Goal: Task Accomplishment & Management: Manage account settings

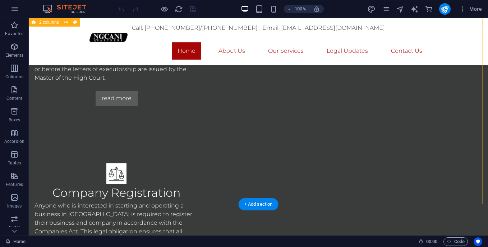
scroll to position [717, 0]
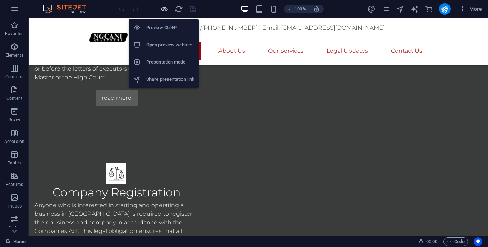
click at [164, 7] on icon "button" at bounding box center [164, 9] width 8 height 8
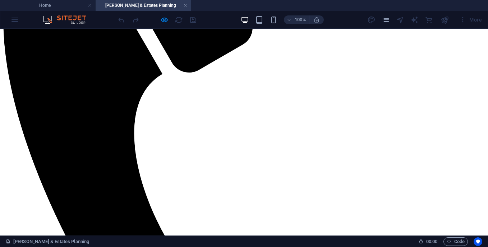
scroll to position [252, 0]
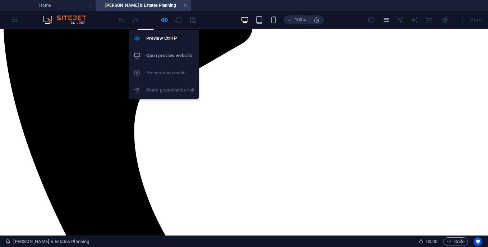
click at [162, 21] on icon "button" at bounding box center [164, 20] width 8 height 8
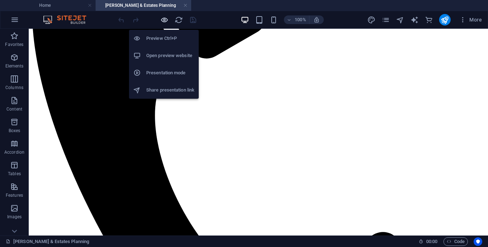
scroll to position [303, 0]
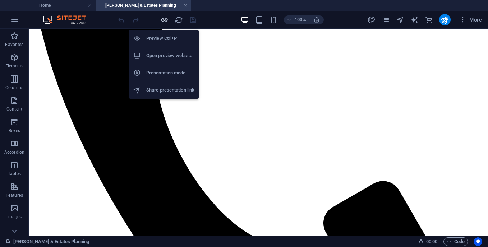
click at [167, 24] on div "Preview Ctrl+P Open preview website Presentation mode Share presentation link" at bounding box center [164, 61] width 70 height 75
click at [163, 22] on icon "button" at bounding box center [164, 20] width 8 height 8
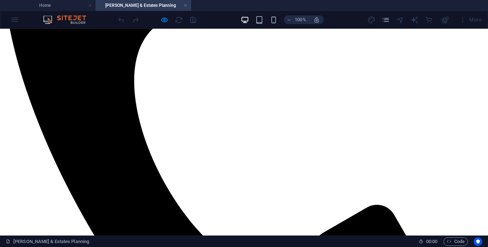
scroll to position [252, 0]
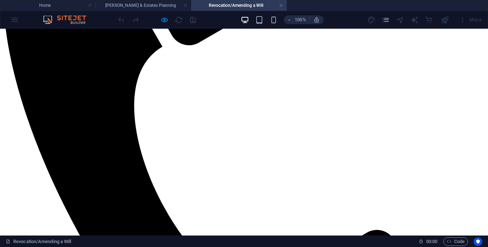
scroll to position [373, 0]
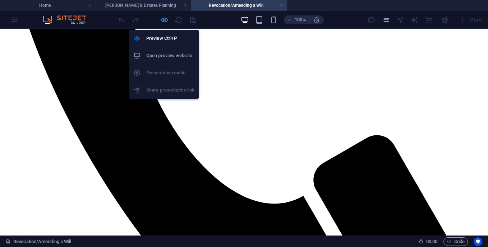
click at [161, 19] on icon "button" at bounding box center [164, 20] width 8 height 8
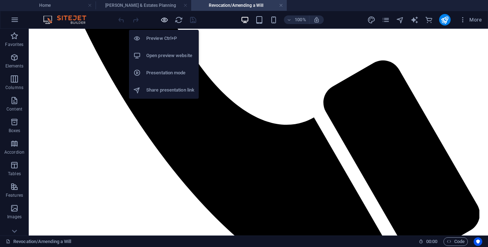
click at [161, 19] on icon "button" at bounding box center [164, 20] width 8 height 8
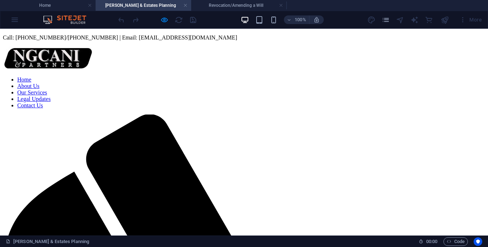
scroll to position [223, 0]
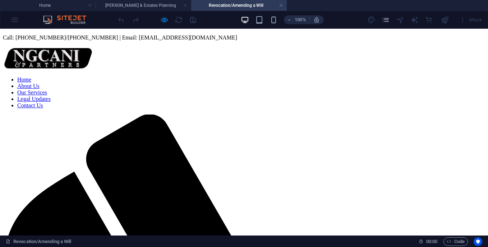
scroll to position [373, 0]
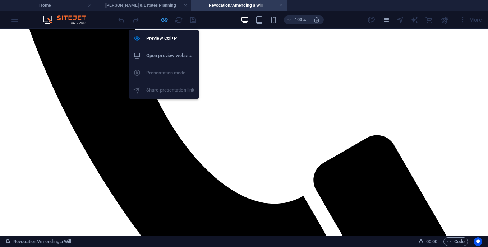
click at [166, 22] on icon "button" at bounding box center [164, 20] width 8 height 8
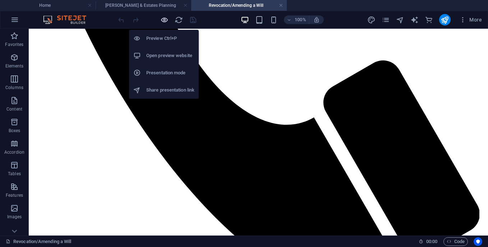
click at [166, 22] on icon "button" at bounding box center [164, 20] width 8 height 8
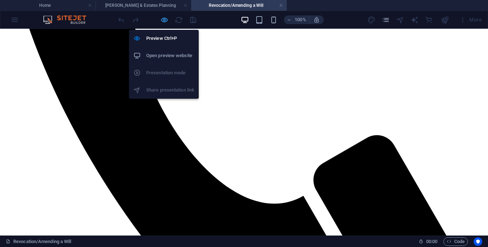
click at [164, 18] on icon "button" at bounding box center [164, 20] width 8 height 8
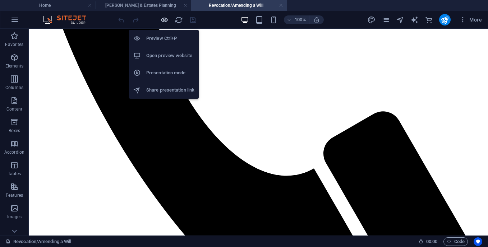
scroll to position [424, 0]
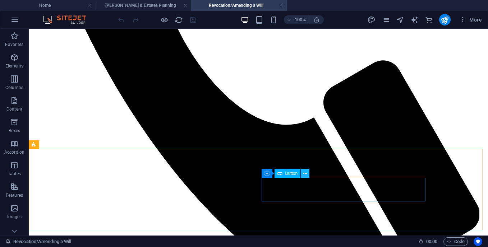
click at [305, 174] on icon at bounding box center [305, 174] width 4 height 8
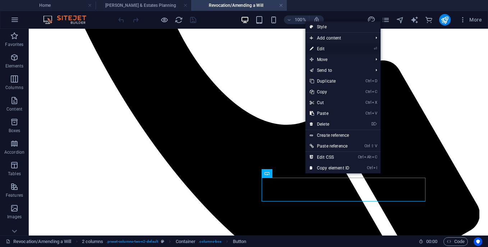
click at [314, 51] on link "⏎ Edit" at bounding box center [329, 48] width 48 height 11
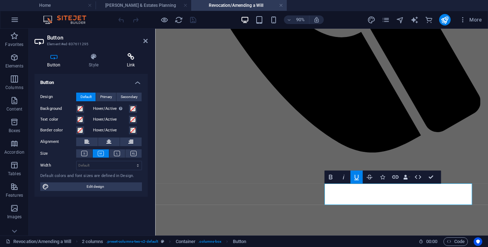
click at [133, 63] on h4 "Link" at bounding box center [131, 60] width 34 height 15
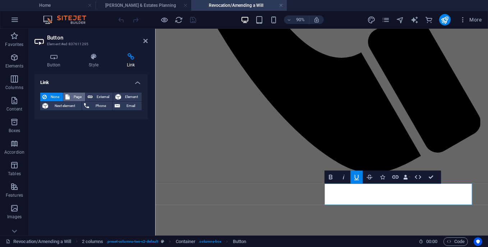
click at [75, 93] on span "Page" at bounding box center [77, 97] width 11 height 9
select select
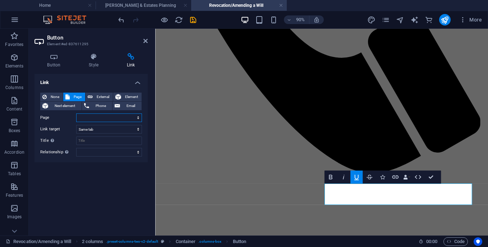
click at [137, 117] on select "Home Contact Us Legal Notice Privacy Legal Updates -- Arbitration Agreement -- …" at bounding box center [109, 118] width 66 height 9
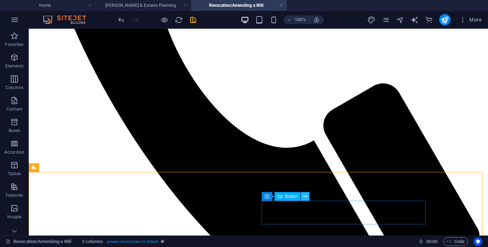
click at [305, 197] on icon at bounding box center [305, 197] width 4 height 8
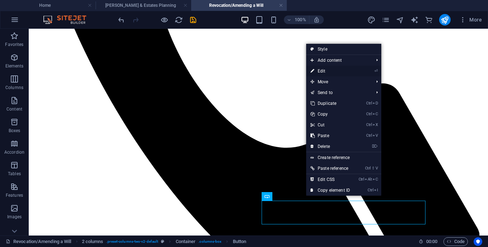
click at [318, 72] on link "⏎ Edit" at bounding box center [330, 71] width 48 height 11
select select
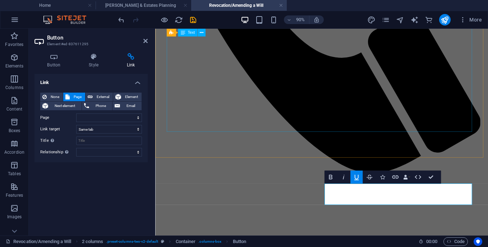
scroll to position [392, 0]
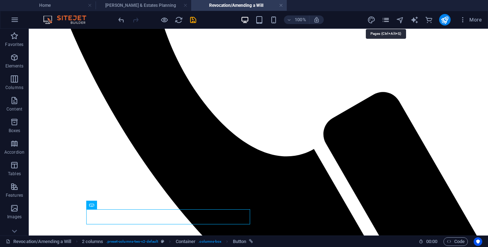
click at [388, 20] on icon "pages" at bounding box center [386, 20] width 8 height 8
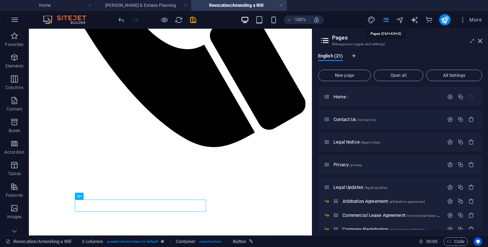
scroll to position [359, 0]
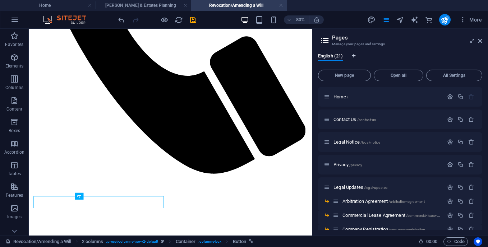
click at [353, 57] on icon "Language Tabs" at bounding box center [353, 56] width 3 height 4
select select "41"
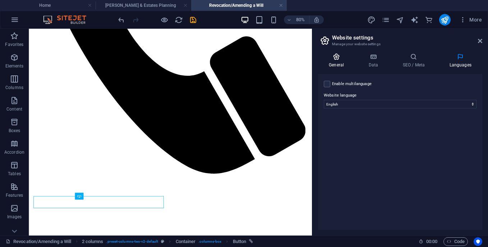
click at [338, 64] on h4 "General" at bounding box center [338, 60] width 40 height 15
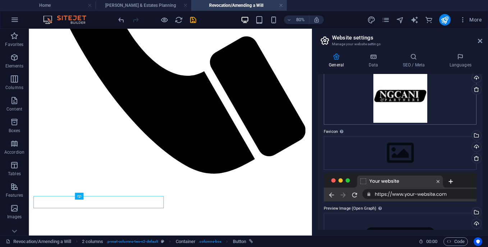
scroll to position [38, 0]
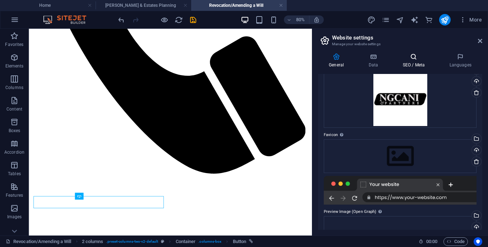
click at [407, 57] on icon at bounding box center [414, 56] width 44 height 7
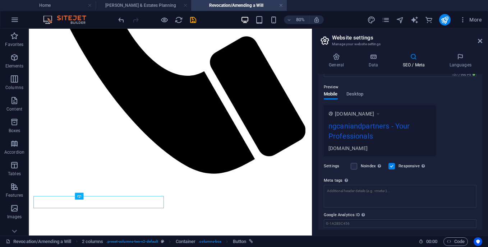
scroll to position [119, 0]
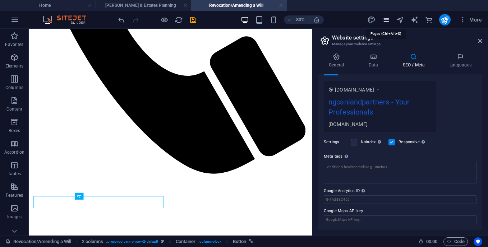
click at [386, 20] on icon "pages" at bounding box center [386, 20] width 8 height 8
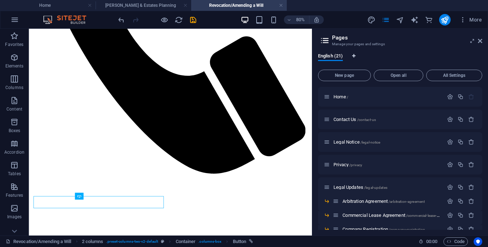
click at [355, 56] on icon "Language Tabs" at bounding box center [353, 56] width 3 height 4
select select "41"
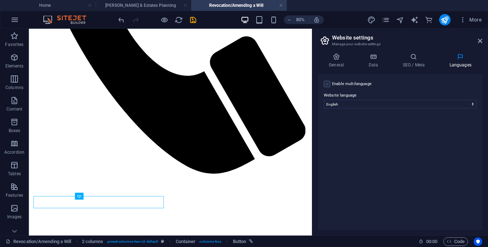
click at [328, 86] on label at bounding box center [327, 84] width 6 height 6
click at [0, 0] on input "Enable multilanguage To disable multilanguage delete all languages until only o…" at bounding box center [0, 0] width 0 height 0
select select
click at [328, 86] on label at bounding box center [327, 84] width 6 height 6
click at [0, 0] on input "Enable multilanguage To disable multilanguage delete all languages until only o…" at bounding box center [0, 0] width 0 height 0
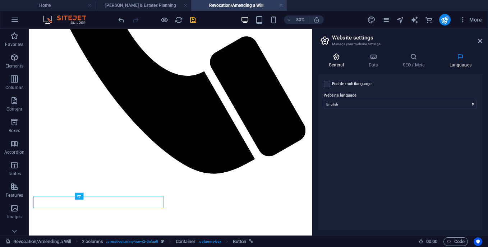
click at [333, 56] on icon at bounding box center [336, 56] width 37 height 7
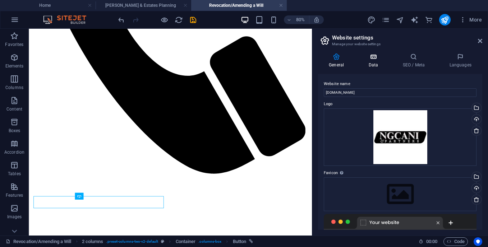
click at [375, 54] on icon at bounding box center [372, 56] width 31 height 7
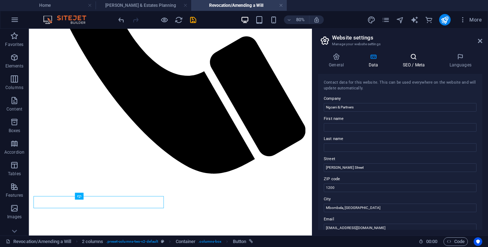
click at [396, 61] on h4 "SEO / Meta" at bounding box center [415, 60] width 47 height 15
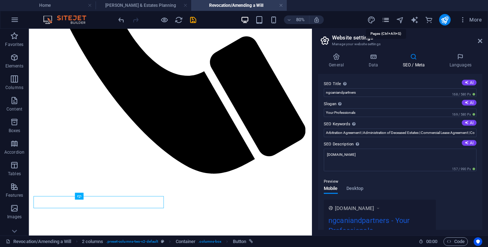
click at [388, 23] on icon "pages" at bounding box center [386, 20] width 8 height 8
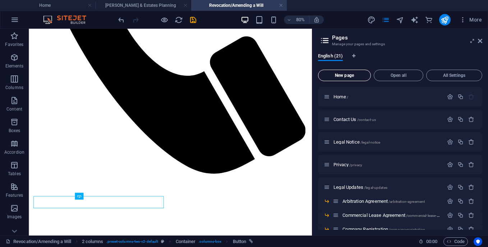
click at [354, 74] on span "New page" at bounding box center [344, 75] width 46 height 4
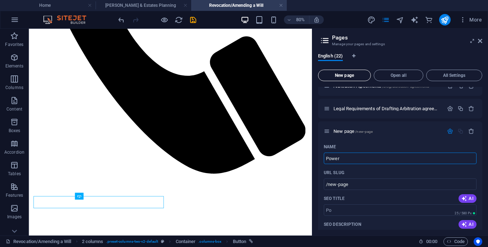
type input "Power"
type input "/po"
type input "Power of"
type input "/power"
type input "Power of court"
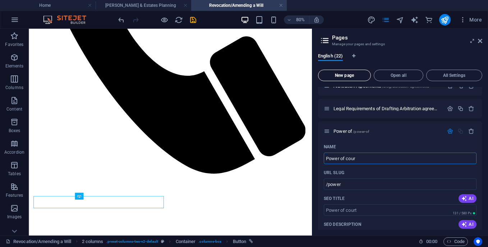
type input "/power-of"
type input "Power of court ti"
type input "/power-of-court"
type input "Power of court to"
type input "/power-of-court-ti"
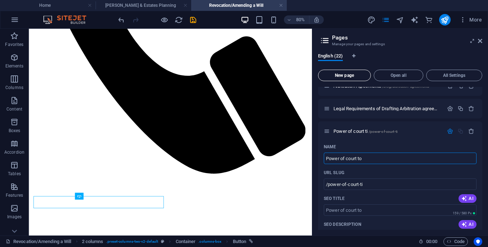
type input "Power of court to"
type input "/power-of-court-to"
type input "Power of court to decal"
type input "/power-of-court-to-decalre"
type input "Power of court to dec"
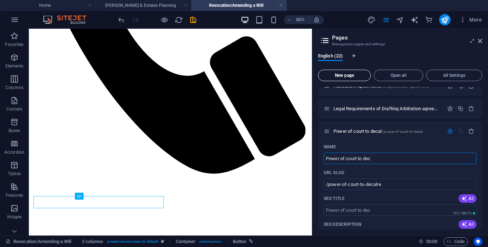
type input "/power-of-court-to-decal"
type input "Power of court to declaer"
type input "/power-of-court-to-dec"
type input "Power of court to declae"
type input "/power-of-court-to-declaer"
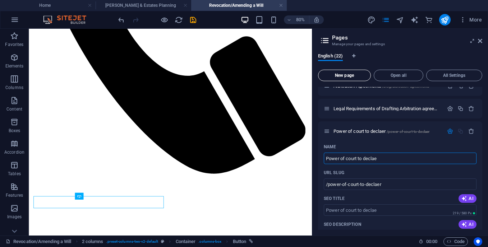
type input "Power of court to decla"
type input "/power-of-court-to-declae"
type input "Power of court to declare a"
type input "/power-of-court-to-declare"
type input "Power of court to declare a will"
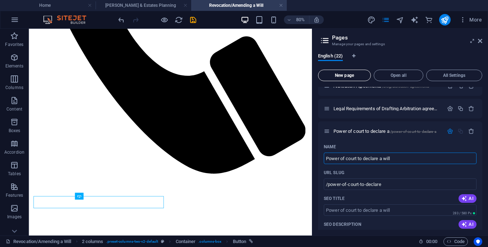
type input "/power-of-court-to-declare-a"
type input "Power of court to declare a will revoc"
type input "/power-of-court-to-declare-a-will"
type input "Power of court to declare a will revo"
type input "/power-of-court-to-declare-a-will-revoc"
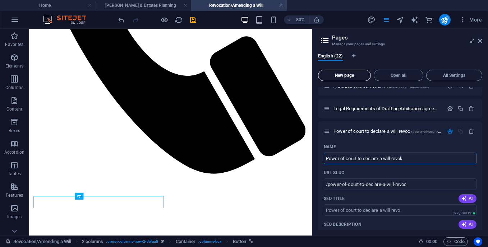
type input "Power of court to declare a will revoke"
type input "/power-of-court-to-declare-a-will-revo"
type input "Power of court to declare a will revoked"
type input "/power-of-court-to-declare-a-will-revoke"
type input "Power of court to declare a will revoked"
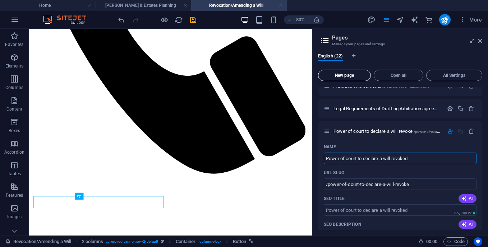
type input "/power-of-court-to-declare-a-will-revoked"
type input "Power of court to declare a will revoked"
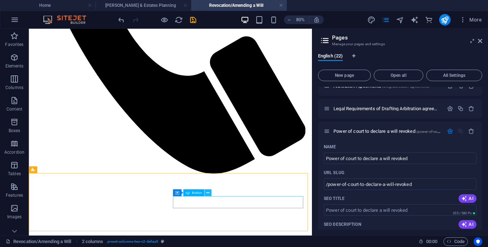
click at [209, 191] on icon at bounding box center [207, 193] width 3 height 6
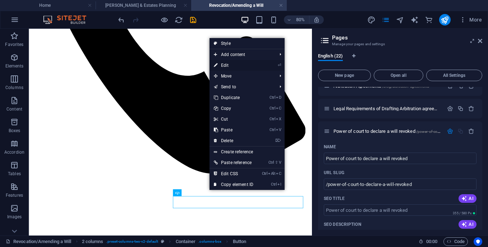
click at [226, 66] on link "⏎ Edit" at bounding box center [233, 65] width 48 height 11
select select
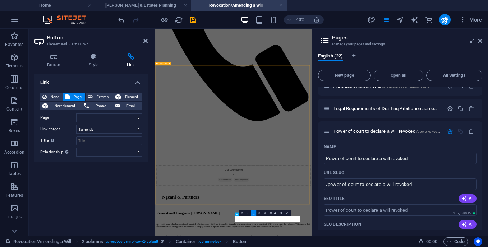
scroll to position [105, 0]
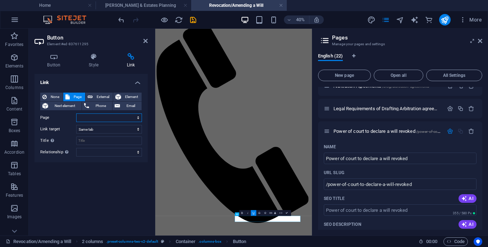
click at [137, 117] on select "Home Contact Us Legal Notice Privacy Legal Updates -- Arbitration Agreement -- …" at bounding box center [109, 118] width 66 height 9
select select "21"
click at [76, 114] on select "Home Contact Us Legal Notice Privacy Legal Updates -- Arbitration Agreement -- …" at bounding box center [109, 118] width 66 height 9
click at [193, 19] on icon "save" at bounding box center [193, 20] width 8 height 8
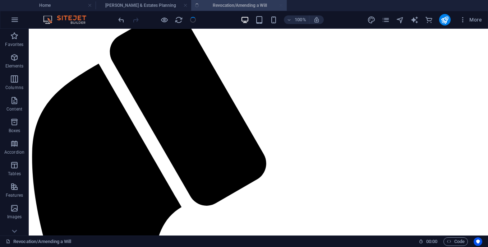
scroll to position [392, 0]
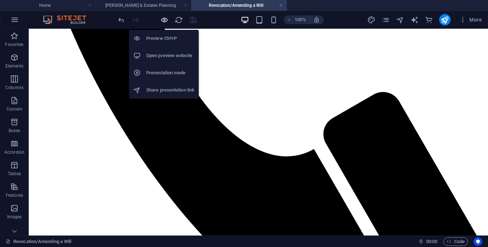
click at [165, 18] on icon "button" at bounding box center [164, 20] width 8 height 8
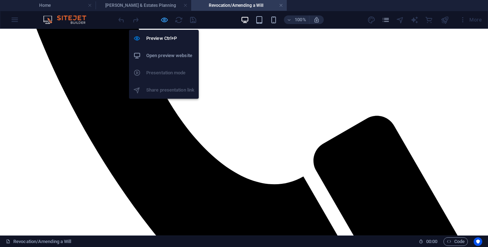
scroll to position [341, 0]
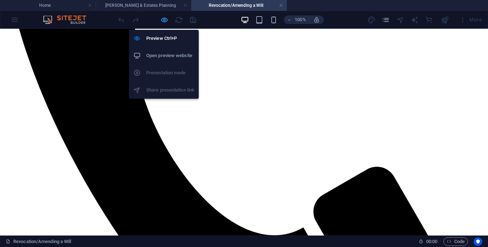
click at [166, 21] on icon "button" at bounding box center [164, 20] width 8 height 8
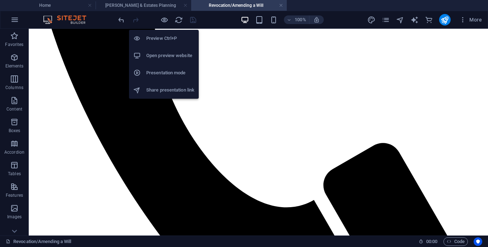
scroll to position [392, 0]
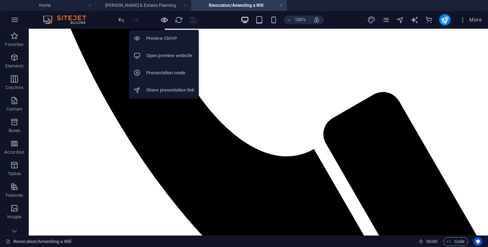
click at [166, 23] on icon "button" at bounding box center [164, 20] width 8 height 8
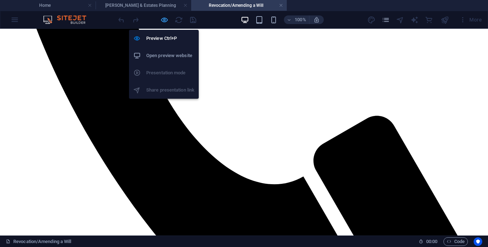
scroll to position [341, 0]
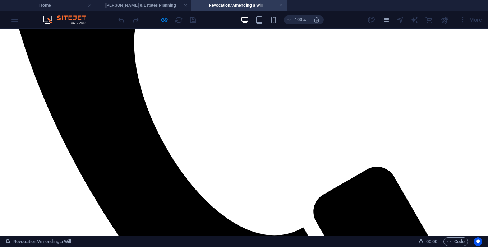
click at [390, 19] on icon "pages" at bounding box center [386, 20] width 8 height 8
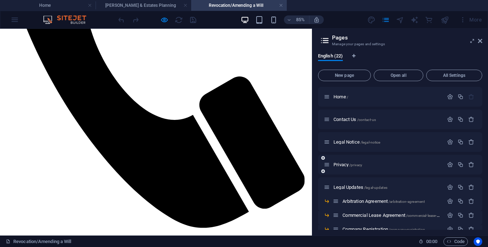
scroll to position [286, 0]
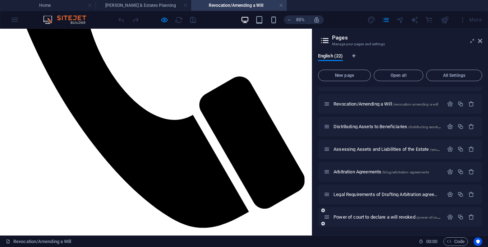
click at [376, 220] on div "Power of court to declare a will revoked /power-of-court-to-declare-a-will-revo…" at bounding box center [384, 217] width 120 height 8
click at [451, 219] on icon "button" at bounding box center [450, 217] width 6 height 6
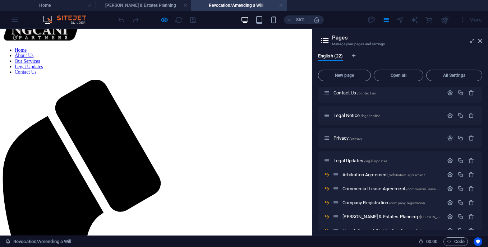
scroll to position [0, 0]
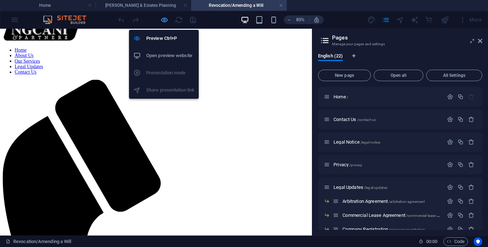
click at [164, 20] on icon "button" at bounding box center [164, 20] width 8 height 8
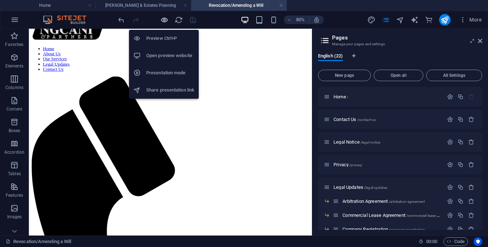
click at [164, 20] on icon "button" at bounding box center [164, 20] width 8 height 8
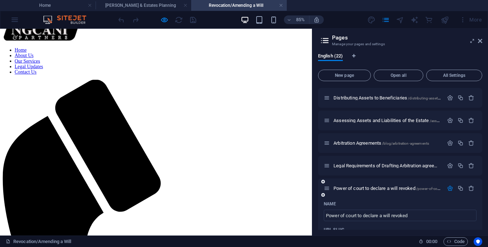
scroll to position [335, 0]
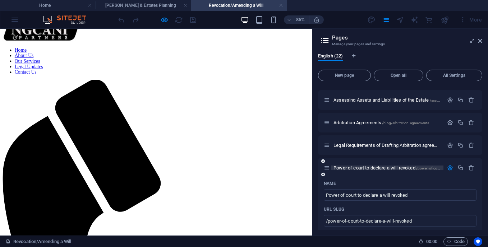
click at [345, 170] on span "Power of court to declare a will revoked /power-of-court-to-declare-a-will-revo…" at bounding box center [407, 167] width 149 height 5
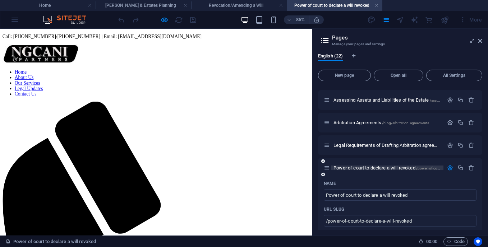
scroll to position [0, 0]
click at [217, 5] on h4 "Revocation/Amending a Will" at bounding box center [239, 5] width 96 height 8
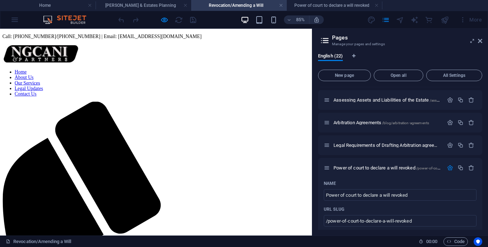
scroll to position [26, 0]
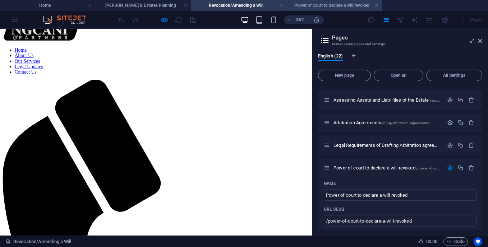
click at [312, 3] on h4 "Power of court to declare a will revoked" at bounding box center [335, 5] width 96 height 8
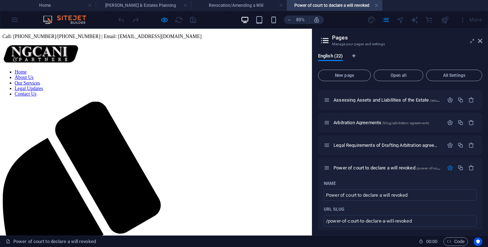
scroll to position [0, 0]
click at [219, 6] on h4 "Revocation/Amending a Will" at bounding box center [239, 5] width 96 height 8
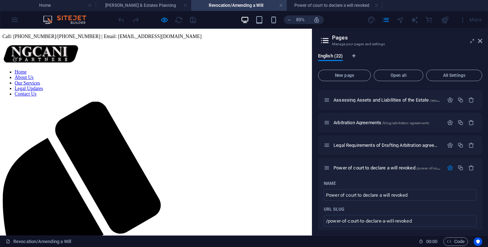
scroll to position [0, 1]
click at [305, 8] on h4 "Power of court to declare a will revoked" at bounding box center [335, 5] width 96 height 8
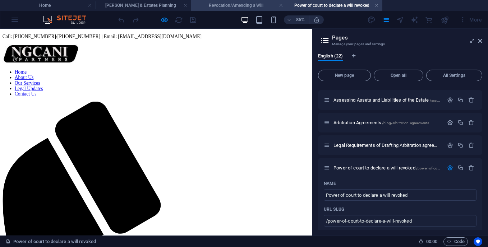
click at [223, 6] on h4 "Revocation/Amending a Will" at bounding box center [239, 5] width 96 height 8
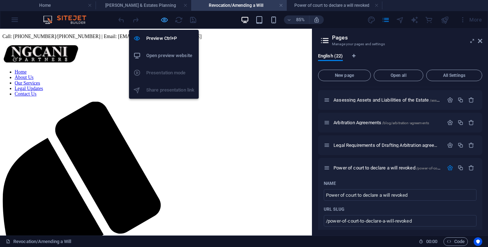
click at [164, 17] on icon "button" at bounding box center [164, 20] width 8 height 8
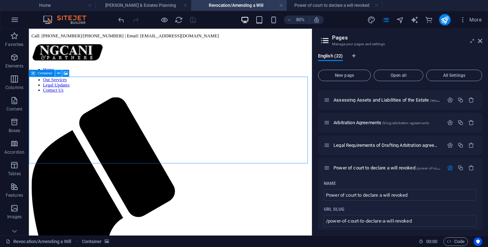
click at [60, 74] on icon at bounding box center [58, 73] width 3 height 6
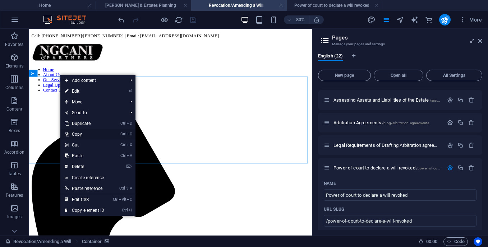
click at [77, 133] on link "Ctrl C Copy" at bounding box center [84, 134] width 48 height 11
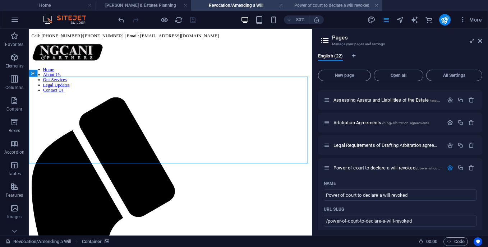
click at [330, 7] on h4 "Power of court to declare a will revoked" at bounding box center [335, 5] width 96 height 8
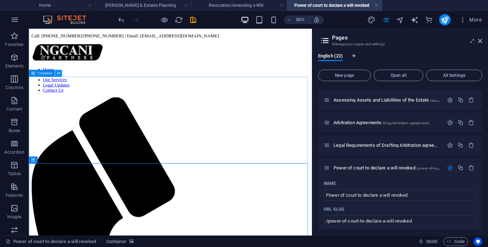
click at [57, 75] on icon at bounding box center [58, 73] width 3 height 6
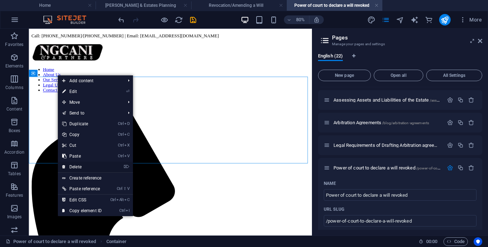
click at [76, 165] on link "⌦ Delete" at bounding box center [82, 167] width 48 height 11
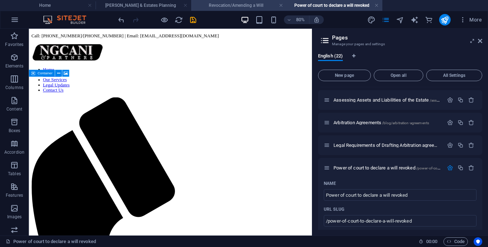
click at [236, 4] on h4 "Revocation/Amending a Will" at bounding box center [239, 5] width 96 height 8
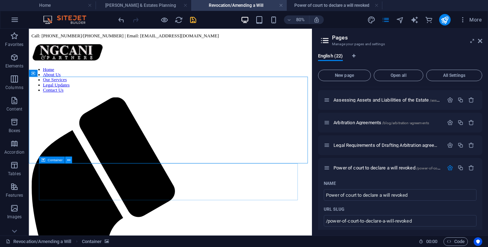
click at [68, 161] on icon at bounding box center [68, 160] width 3 height 6
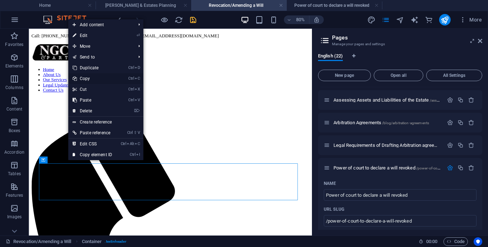
click at [85, 77] on link "Ctrl C Copy" at bounding box center [92, 78] width 48 height 11
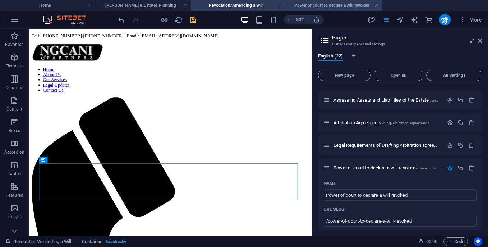
click at [311, 6] on h4 "Power of court to declare a will revoked" at bounding box center [335, 5] width 96 height 8
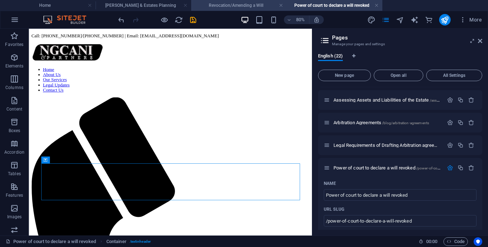
click at [219, 9] on h4 "Revocation/Amending a Will" at bounding box center [239, 5] width 96 height 8
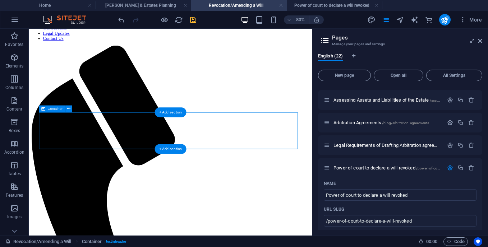
scroll to position [42, 0]
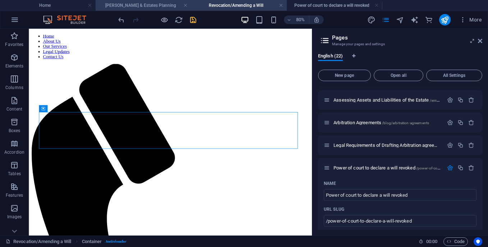
click at [150, 4] on h4 "[PERSON_NAME] & Estates Planning" at bounding box center [144, 5] width 96 height 8
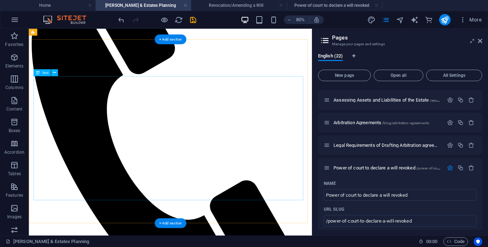
scroll to position [179, 0]
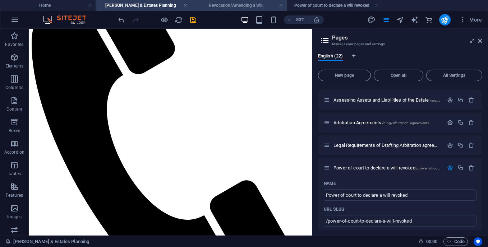
click at [218, 5] on h4 "Revocation/Amending a Will" at bounding box center [239, 5] width 96 height 8
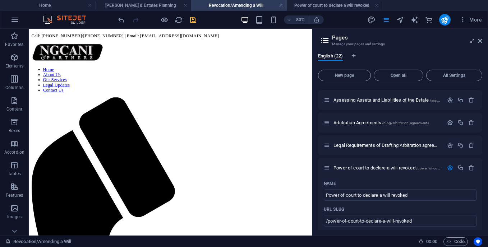
scroll to position [44, 0]
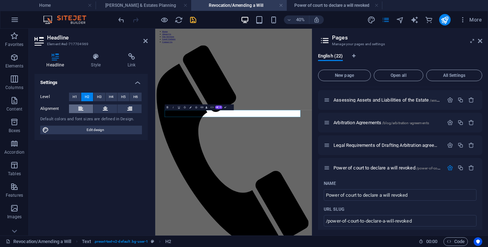
click at [85, 108] on button at bounding box center [81, 109] width 24 height 9
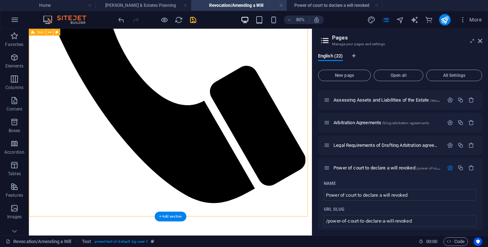
scroll to position [376, 0]
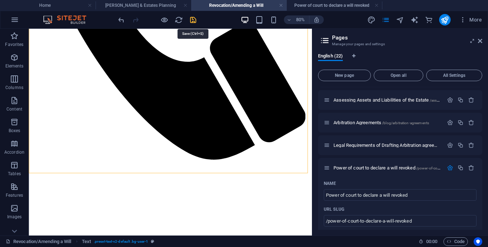
click at [194, 21] on icon "save" at bounding box center [193, 20] width 8 height 8
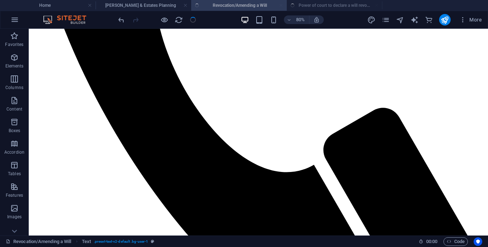
scroll to position [380, 0]
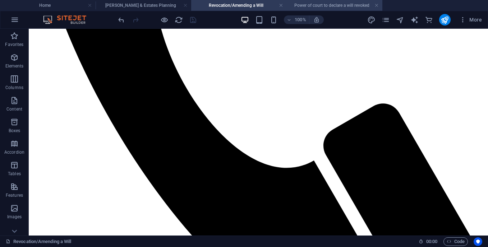
click at [316, 3] on h4 "Power of court to declare a will revoked" at bounding box center [335, 5] width 96 height 8
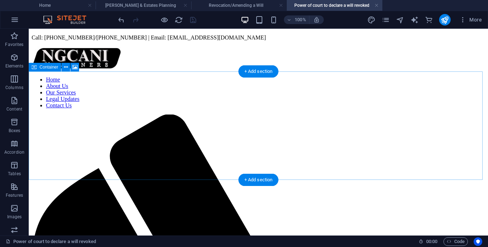
scroll to position [17, 0]
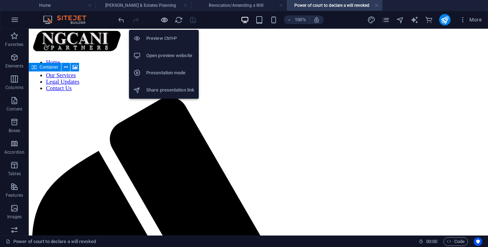
click at [162, 19] on icon "button" at bounding box center [164, 20] width 8 height 8
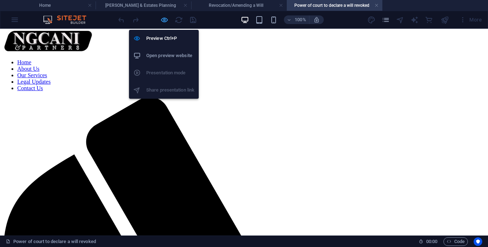
scroll to position [0, 0]
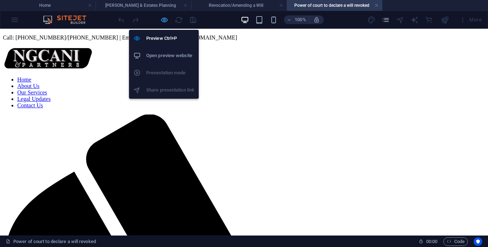
click at [162, 22] on icon "button" at bounding box center [164, 20] width 8 height 8
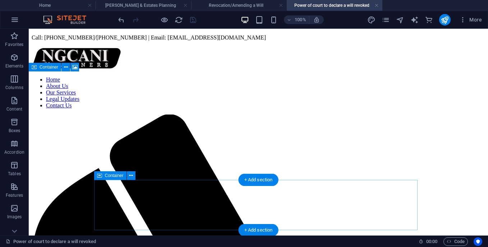
scroll to position [17, 0]
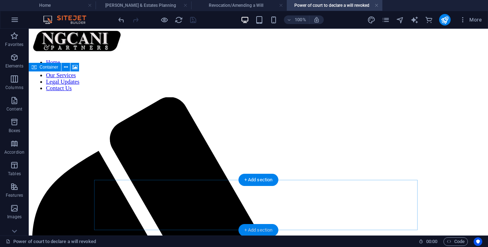
click at [253, 228] on div "+ Add section" at bounding box center [259, 230] width 40 height 12
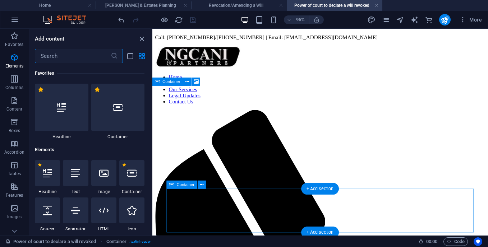
scroll to position [1257, 0]
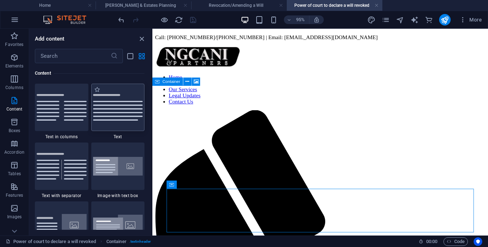
click at [121, 110] on img at bounding box center [118, 107] width 50 height 27
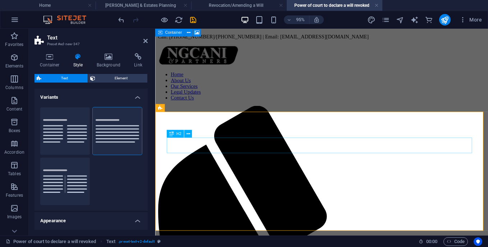
scroll to position [104, 0]
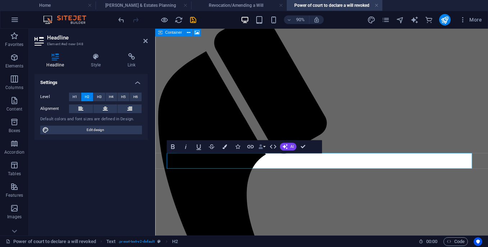
scroll to position [87, 0]
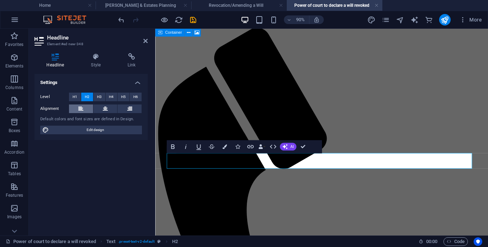
click at [82, 106] on icon at bounding box center [80, 109] width 5 height 9
click at [69, 105] on button at bounding box center [81, 109] width 24 height 9
click at [155, 162] on aside "Headline Element #ed-new-348 Headline Style Link Settings Level H1 H2 H3 H4 H5 …" at bounding box center [92, 132] width 126 height 207
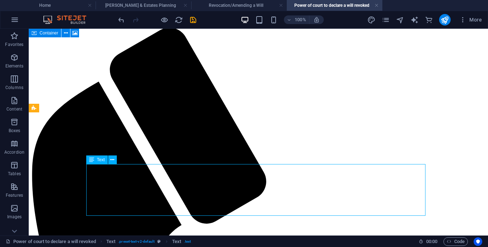
scroll to position [127, 0]
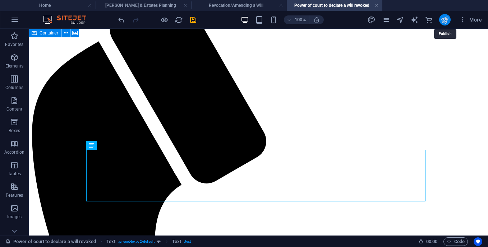
click at [448, 20] on icon "publish" at bounding box center [444, 20] width 8 height 8
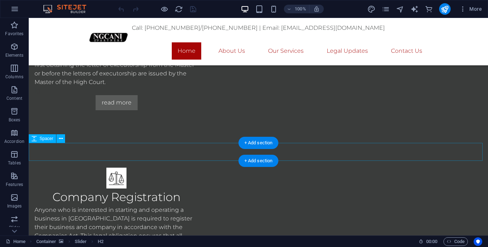
scroll to position [707, 0]
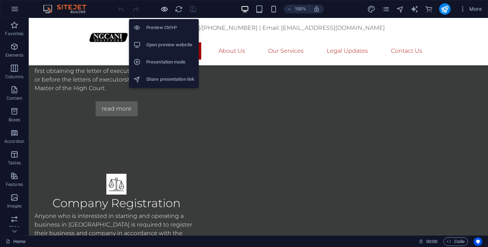
click at [165, 9] on icon "button" at bounding box center [164, 9] width 8 height 8
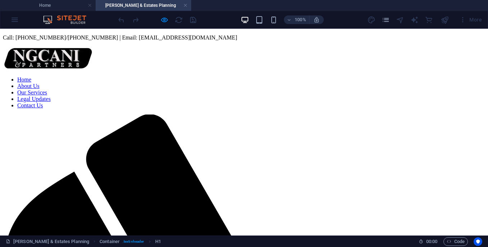
scroll to position [0, 0]
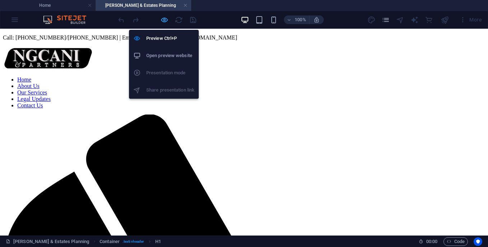
click at [162, 22] on icon "button" at bounding box center [164, 20] width 8 height 8
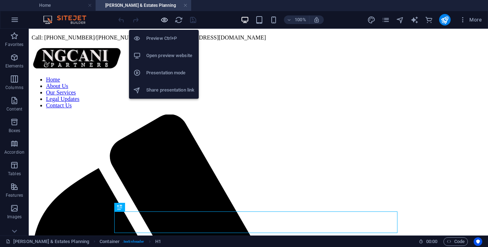
click at [162, 22] on icon "button" at bounding box center [164, 20] width 8 height 8
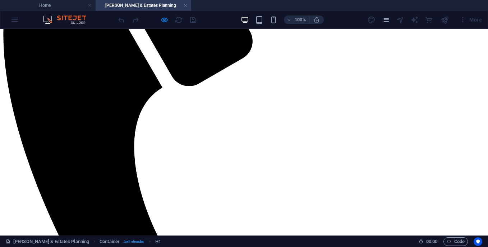
scroll to position [237, 0]
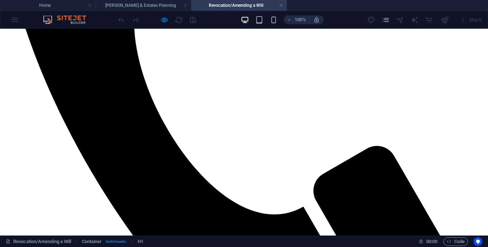
scroll to position [381, 0]
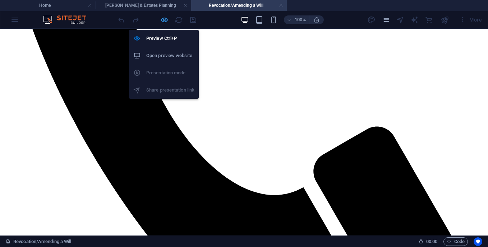
click at [163, 24] on icon "button" at bounding box center [164, 20] width 8 height 8
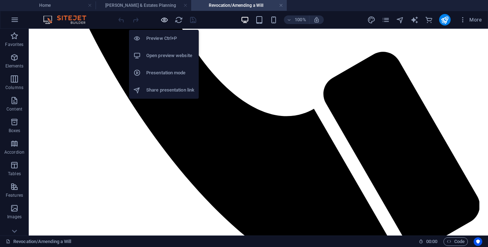
click at [163, 24] on icon "button" at bounding box center [164, 20] width 8 height 8
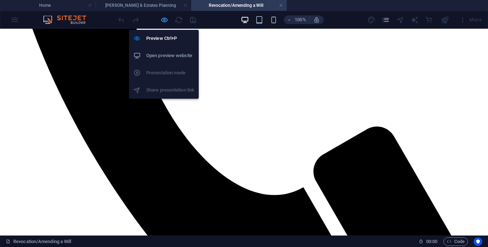
click at [162, 22] on icon "button" at bounding box center [164, 20] width 8 height 8
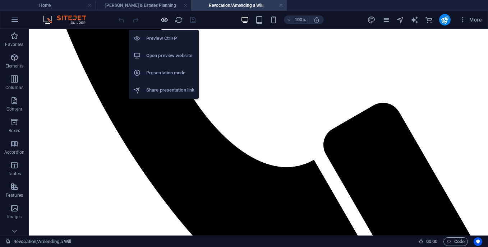
scroll to position [432, 0]
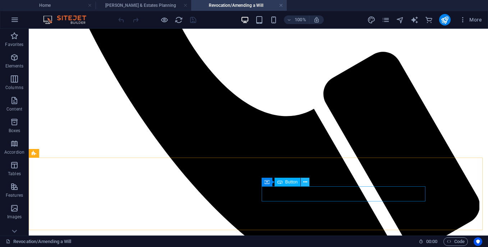
click at [305, 183] on icon at bounding box center [305, 183] width 4 height 8
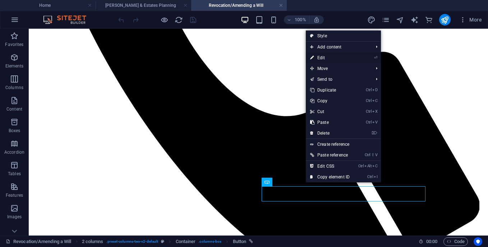
click at [321, 59] on link "⏎ Edit" at bounding box center [330, 57] width 48 height 11
select select
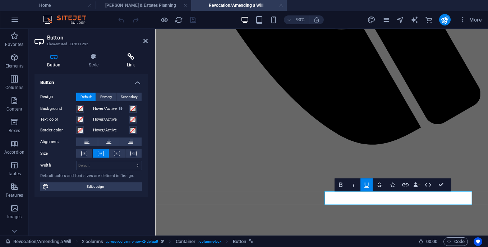
click at [133, 59] on icon at bounding box center [131, 56] width 34 height 7
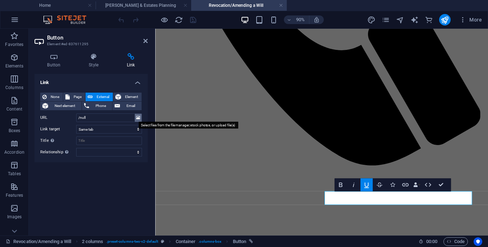
click at [138, 118] on icon at bounding box center [138, 118] width 4 height 8
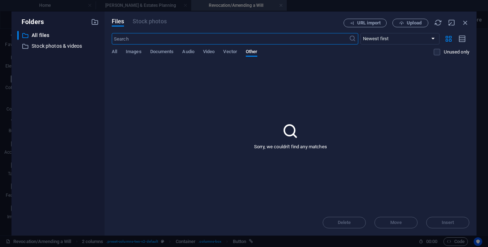
scroll to position [122, 0]
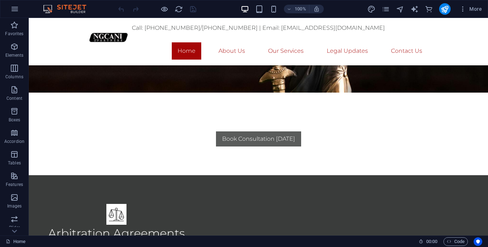
scroll to position [198, 0]
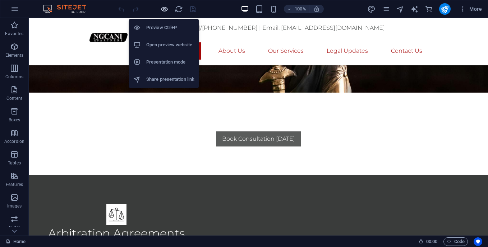
click at [165, 9] on icon "button" at bounding box center [164, 9] width 8 height 8
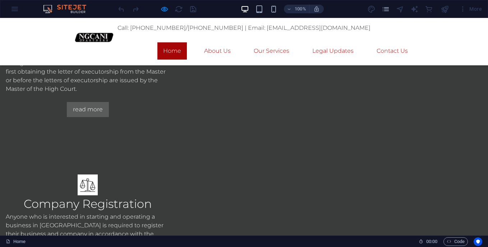
scroll to position [706, 0]
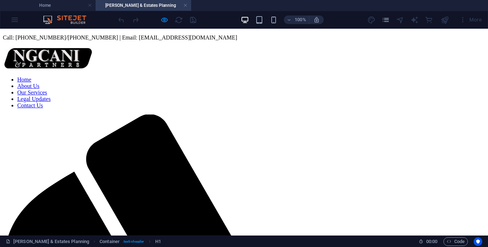
scroll to position [0, 0]
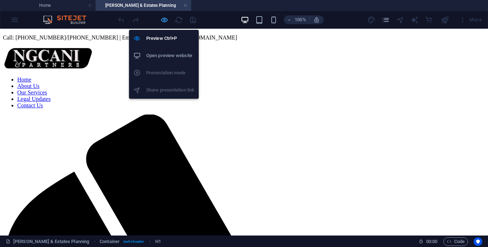
click at [162, 21] on icon "button" at bounding box center [164, 20] width 8 height 8
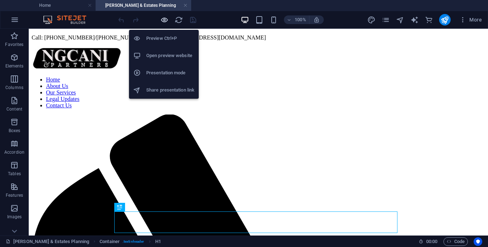
click at [162, 21] on icon "button" at bounding box center [164, 20] width 8 height 8
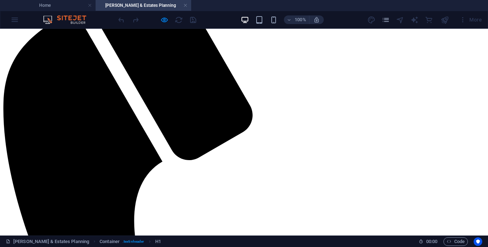
scroll to position [252, 0]
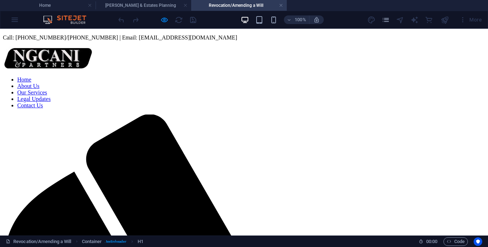
scroll to position [0, 0]
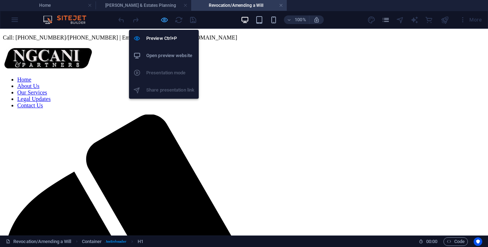
click at [164, 18] on icon "button" at bounding box center [164, 20] width 8 height 8
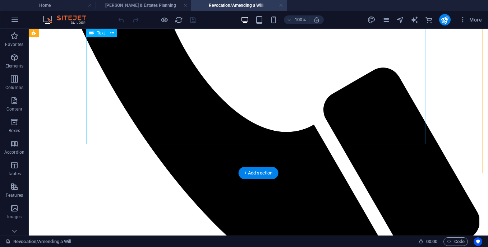
scroll to position [417, 0]
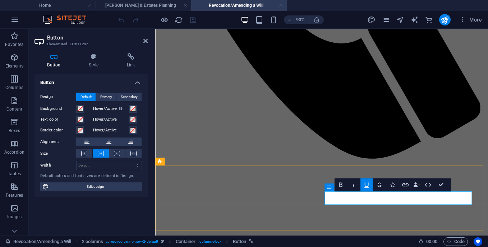
scroll to position [409, 0]
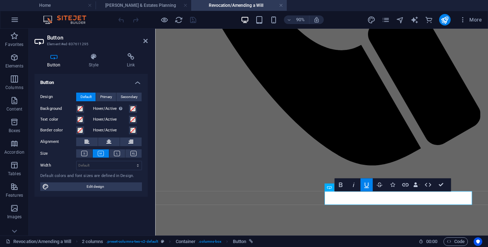
click at [366, 186] on icon "button" at bounding box center [366, 184] width 5 height 5
click at [407, 186] on icon "button" at bounding box center [405, 184] width 6 height 3
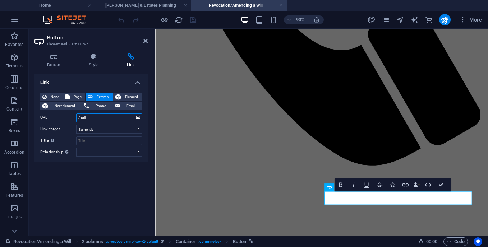
click at [94, 117] on input "/null" at bounding box center [109, 118] width 66 height 9
type input "/"
click at [72, 97] on span "Page" at bounding box center [77, 97] width 11 height 9
click at [138, 116] on select "Home Contact Us Legal Notice Privacy Legal Updates -- Arbitration Agreement -- …" at bounding box center [109, 118] width 66 height 9
select select "21"
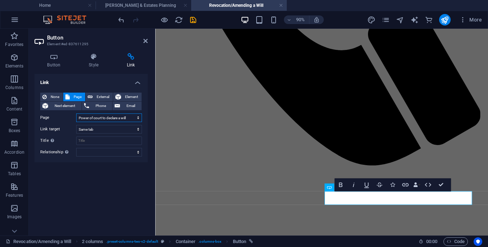
click at [76, 114] on select "Home Contact Us Legal Notice Privacy Legal Updates -- Arbitration Agreement -- …" at bounding box center [109, 118] width 66 height 9
click at [194, 23] on icon "save" at bounding box center [193, 20] width 8 height 8
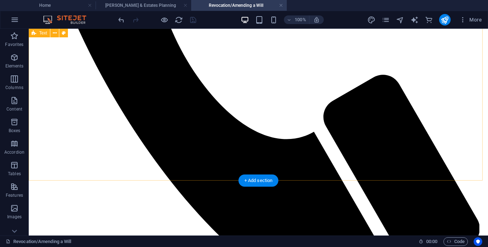
scroll to position [432, 0]
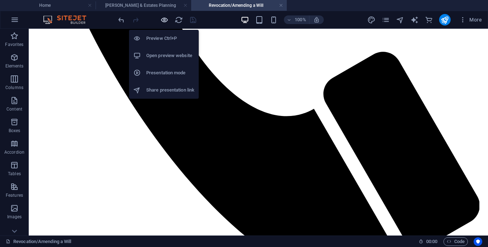
click at [162, 19] on icon "button" at bounding box center [164, 20] width 8 height 8
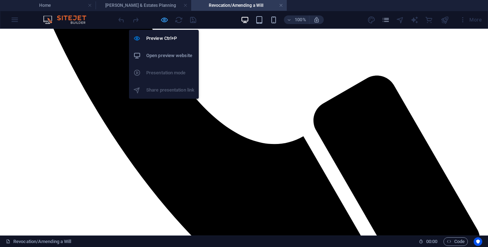
scroll to position [381, 0]
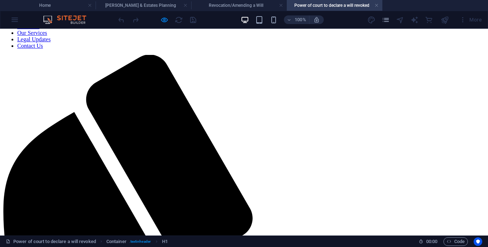
scroll to position [76, 0]
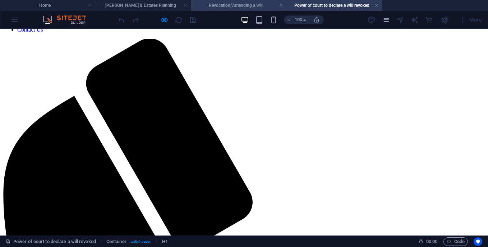
click at [231, 1] on h4 "Revocation/Amending a Will" at bounding box center [239, 5] width 96 height 8
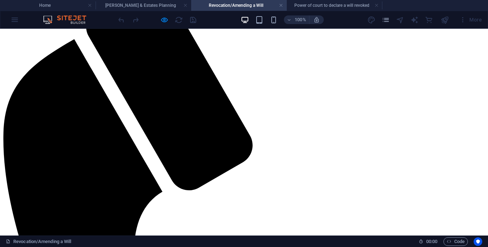
scroll to position [133, 0]
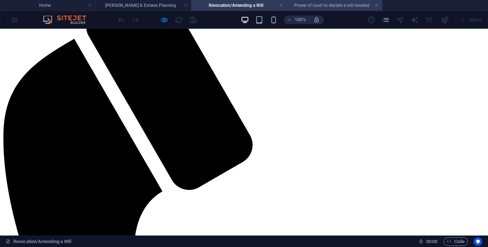
click at [344, 1] on li "Power of court to declare a will revoked" at bounding box center [335, 5] width 96 height 11
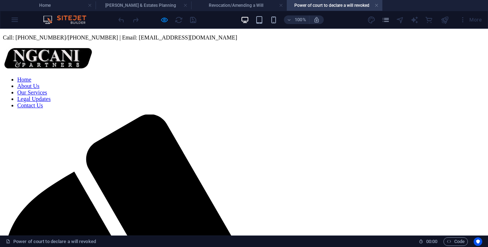
scroll to position [76, 0]
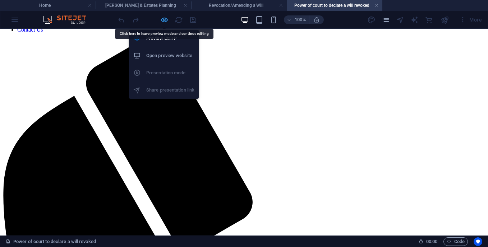
click at [167, 17] on icon "button" at bounding box center [164, 20] width 8 height 8
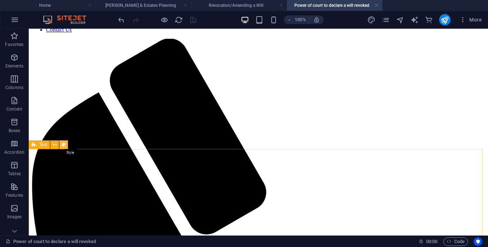
click at [62, 146] on icon at bounding box center [64, 145] width 4 height 8
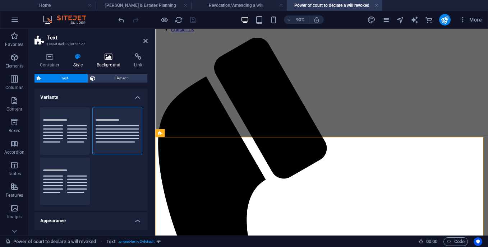
click at [112, 64] on h4 "Background" at bounding box center [110, 60] width 38 height 15
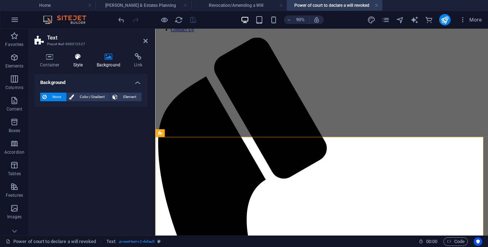
click at [78, 61] on h4 "Style" at bounding box center [79, 60] width 23 height 15
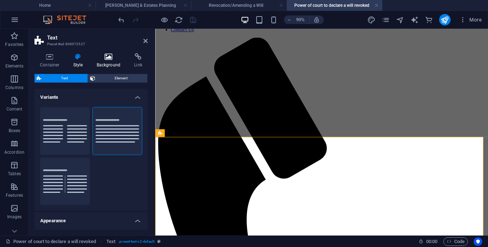
click at [113, 65] on h4 "Background" at bounding box center [110, 60] width 38 height 15
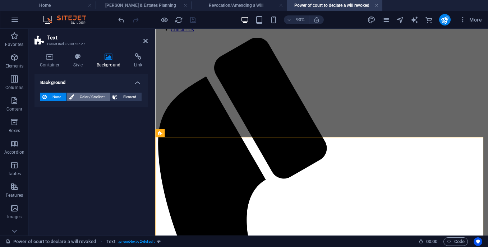
click at [96, 101] on span "Color / Gradient" at bounding box center [92, 97] width 32 height 9
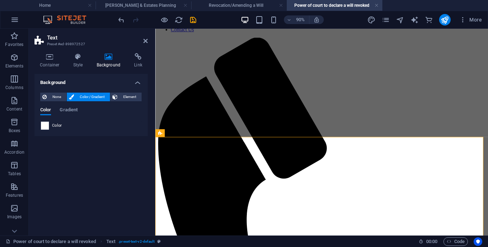
click at [44, 129] on span at bounding box center [45, 126] width 8 height 8
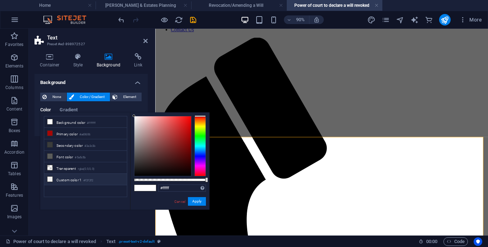
click at [51, 178] on icon at bounding box center [49, 179] width 5 height 5
click at [194, 203] on button "Apply" at bounding box center [197, 201] width 18 height 9
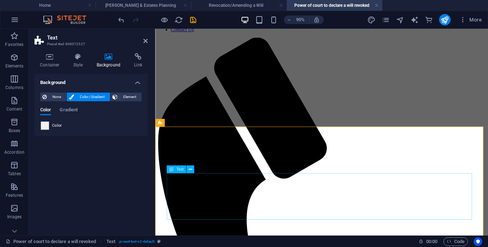
scroll to position [104, 0]
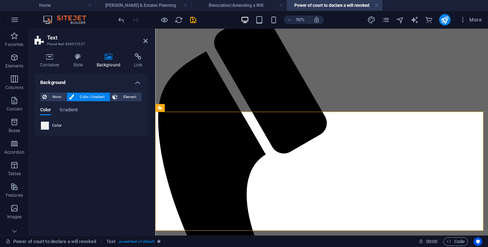
click at [47, 125] on span at bounding box center [45, 126] width 8 height 8
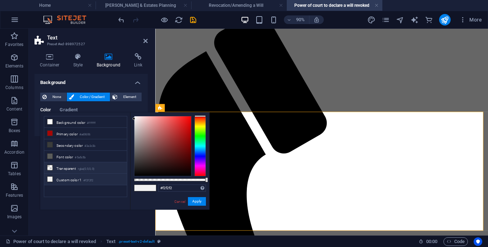
click at [48, 166] on icon at bounding box center [49, 167] width 5 height 5
click at [199, 204] on button "Apply" at bounding box center [197, 201] width 18 height 9
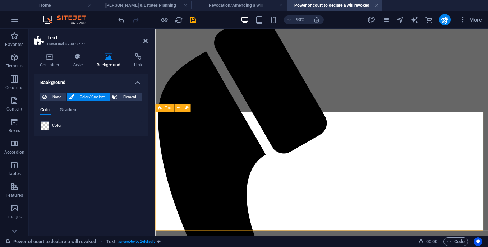
click at [193, 21] on icon "save" at bounding box center [193, 20] width 8 height 8
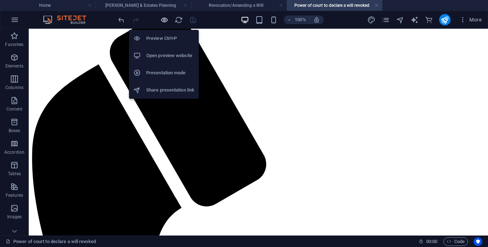
click at [166, 18] on icon "button" at bounding box center [164, 20] width 8 height 8
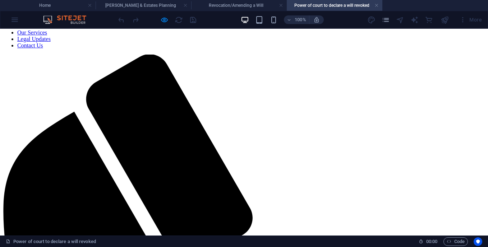
scroll to position [60, 0]
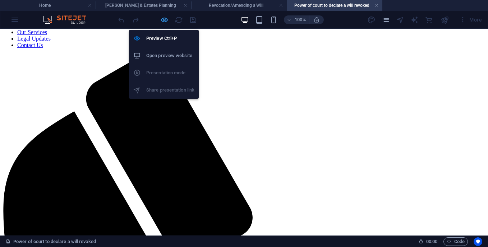
click at [163, 21] on icon "button" at bounding box center [164, 20] width 8 height 8
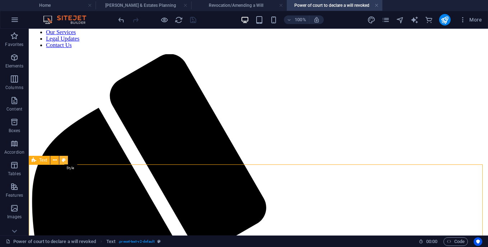
click at [64, 162] on icon at bounding box center [64, 161] width 4 height 8
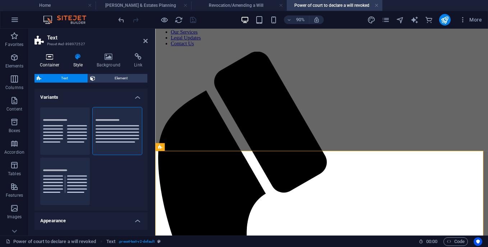
click at [51, 61] on h4 "Container" at bounding box center [50, 60] width 33 height 15
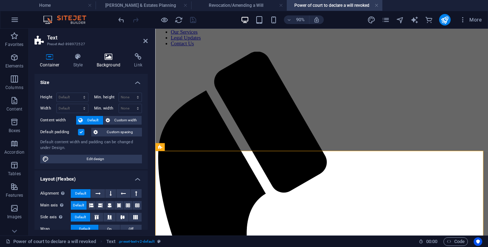
click at [108, 63] on h4 "Background" at bounding box center [110, 60] width 38 height 15
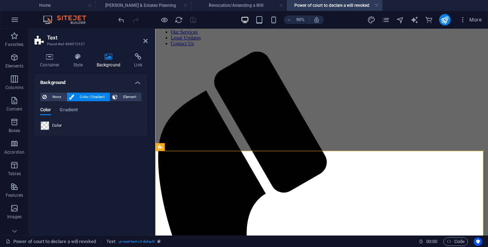
click at [80, 94] on span "Color / Gradient" at bounding box center [92, 97] width 32 height 9
click at [47, 123] on span at bounding box center [45, 126] width 8 height 8
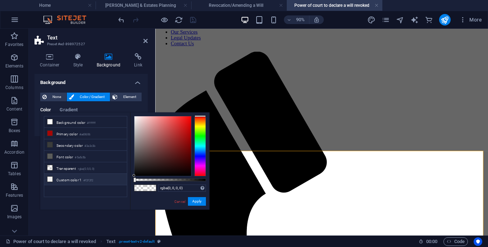
click at [51, 179] on icon at bounding box center [49, 179] width 5 height 5
click at [193, 204] on button "Apply" at bounding box center [197, 201] width 18 height 9
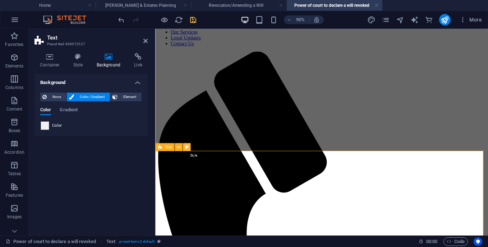
click at [186, 149] on icon at bounding box center [187, 147] width 4 height 7
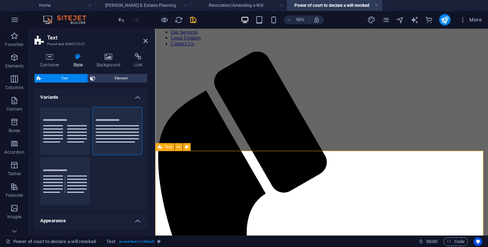
click at [47, 58] on icon at bounding box center [49, 56] width 31 height 7
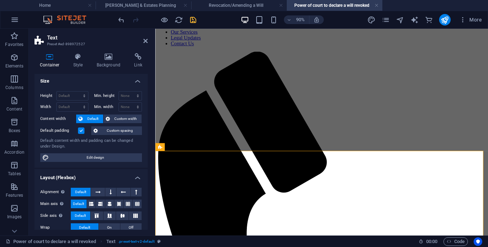
scroll to position [0, 0]
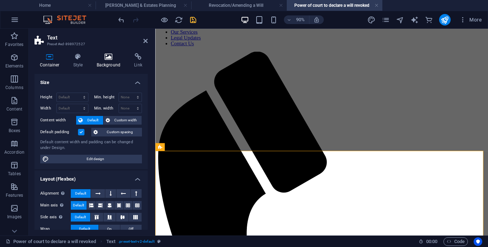
click at [91, 59] on icon at bounding box center [108, 56] width 35 height 7
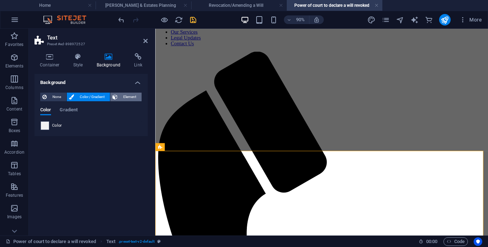
click at [126, 95] on span "Element" at bounding box center [130, 97] width 20 height 9
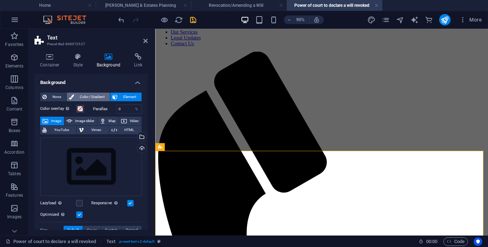
click at [104, 96] on span "Color / Gradient" at bounding box center [92, 97] width 32 height 9
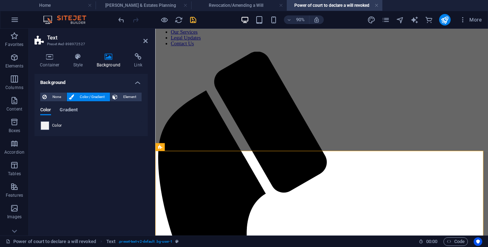
click at [62, 109] on span "Gradient" at bounding box center [69, 111] width 18 height 10
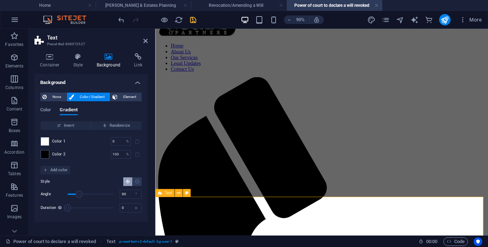
scroll to position [104, 0]
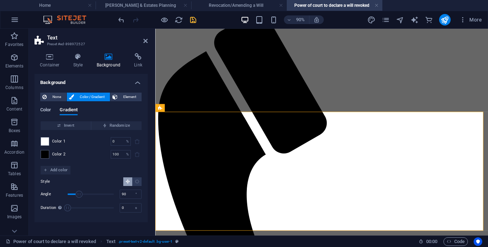
click at [44, 110] on span "Color" at bounding box center [45, 111] width 11 height 10
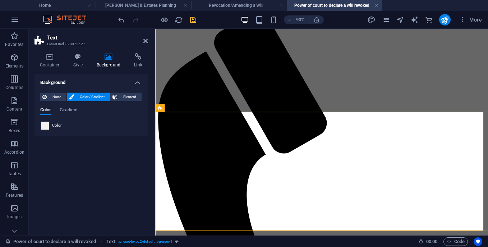
click at [47, 126] on span at bounding box center [45, 126] width 8 height 8
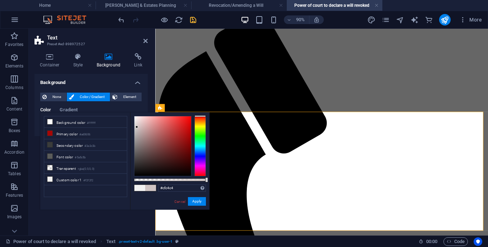
click at [137, 127] on div at bounding box center [162, 146] width 57 height 60
click at [200, 201] on button "Apply" at bounding box center [197, 201] width 18 height 9
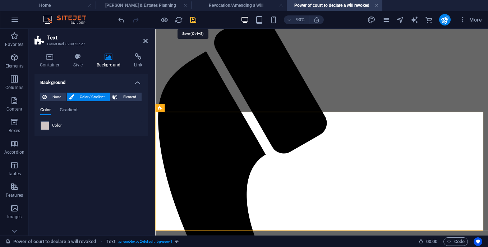
click at [191, 20] on icon "save" at bounding box center [193, 20] width 8 height 8
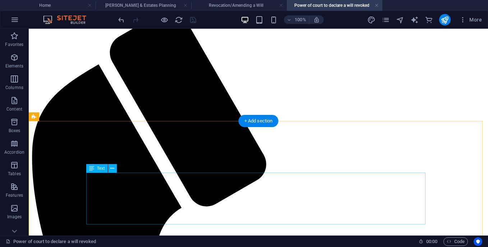
scroll to position [127, 0]
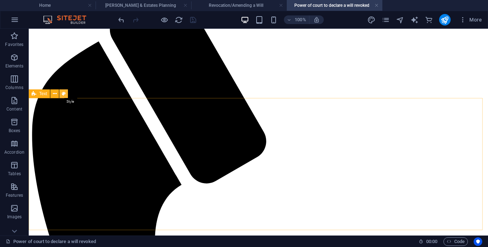
click at [63, 96] on icon at bounding box center [64, 94] width 4 height 8
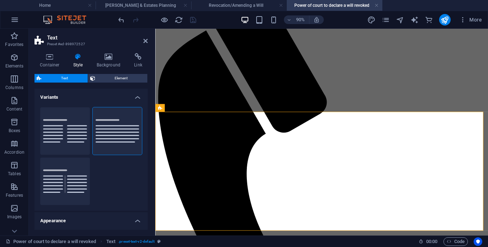
scroll to position [104, 0]
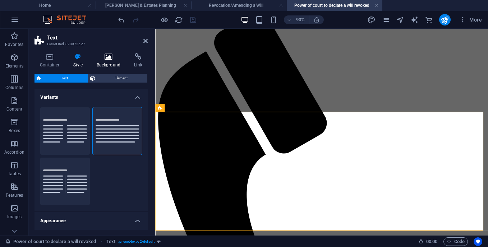
click at [111, 63] on h4 "Background" at bounding box center [110, 60] width 38 height 15
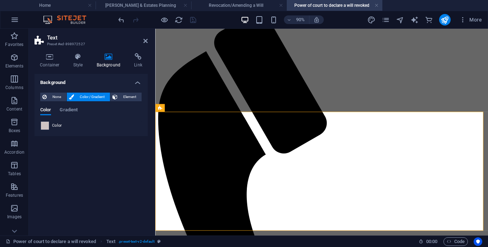
click at [46, 124] on span at bounding box center [45, 126] width 8 height 8
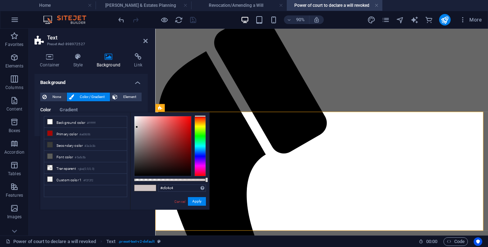
type input "#ddd8d8"
click at [135, 124] on div at bounding box center [162, 146] width 57 height 60
click at [196, 202] on button "Apply" at bounding box center [197, 201] width 18 height 9
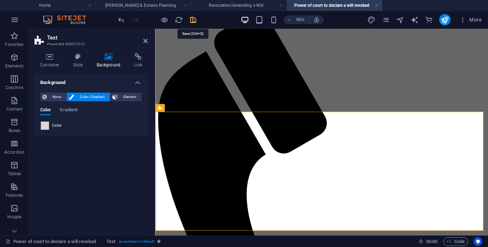
click at [189, 22] on icon "save" at bounding box center [193, 20] width 8 height 8
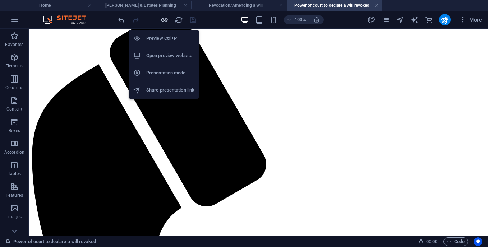
click at [168, 20] on icon "button" at bounding box center [164, 20] width 8 height 8
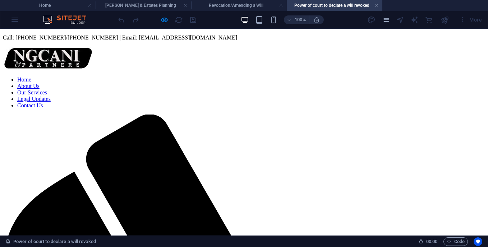
scroll to position [76, 0]
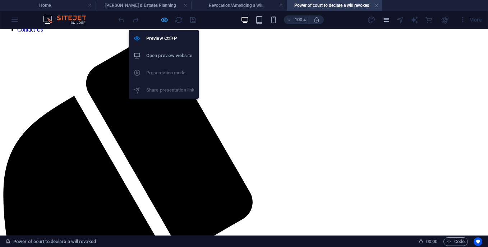
click at [165, 19] on icon "button" at bounding box center [164, 20] width 8 height 8
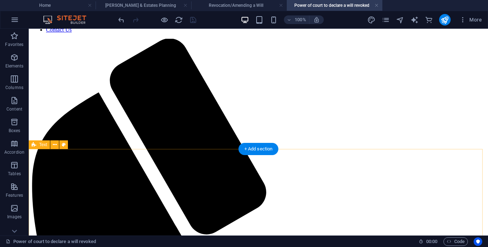
scroll to position [127, 0]
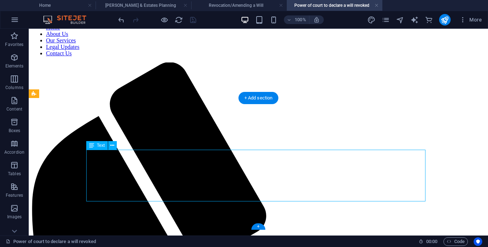
drag, startPoint x: 318, startPoint y: 190, endPoint x: 209, endPoint y: 207, distance: 109.9
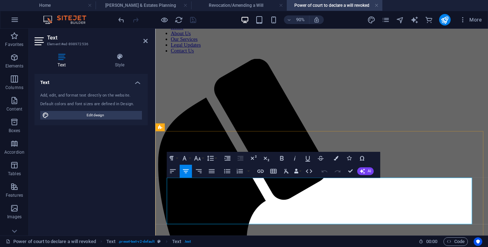
scroll to position [104, 0]
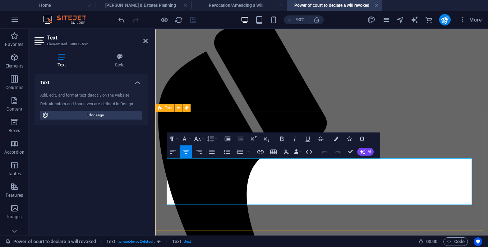
drag, startPoint x: 392, startPoint y: 223, endPoint x: 160, endPoint y: 174, distance: 237.6
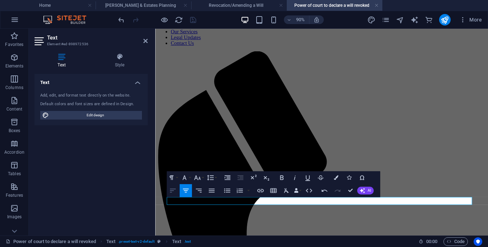
click at [172, 186] on button "Align Left" at bounding box center [173, 190] width 12 height 13
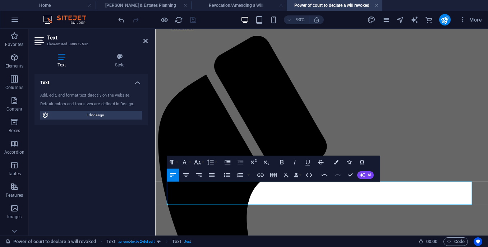
scroll to position [87, 0]
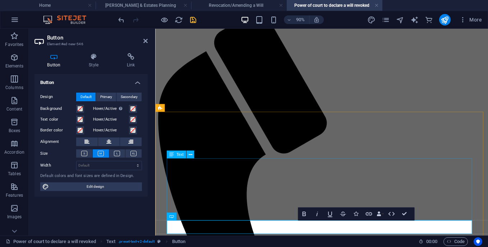
scroll to position [136, 0]
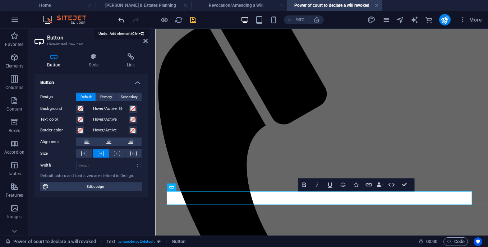
click at [121, 20] on icon "undo" at bounding box center [121, 20] width 8 height 8
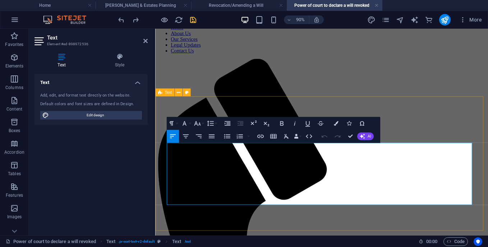
scroll to position [121, 0]
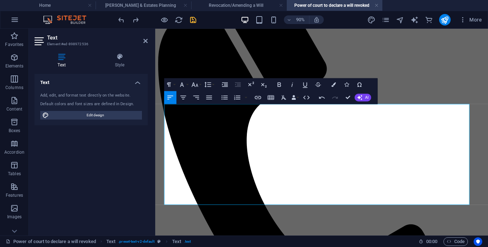
scroll to position [164, 3]
drag, startPoint x: 170, startPoint y: 209, endPoint x: 524, endPoint y: 221, distance: 354.4
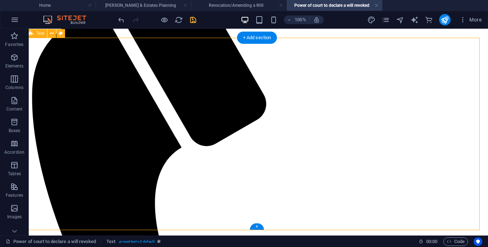
scroll to position [187, 3]
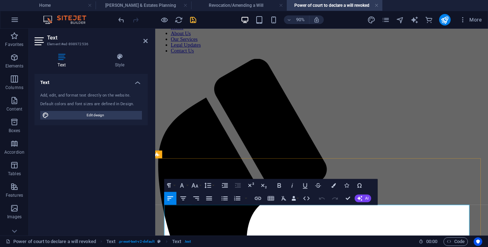
scroll to position [164, 3]
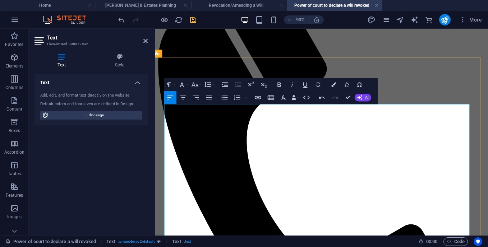
scroll to position [169, 3]
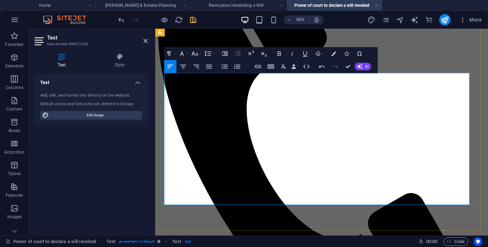
drag, startPoint x: 260, startPoint y: 221, endPoint x: 189, endPoint y: 219, distance: 71.1
drag, startPoint x: 189, startPoint y: 219, endPoint x: 263, endPoint y: 219, distance: 73.6
click at [258, 67] on icon "button" at bounding box center [257, 66] width 6 height 3
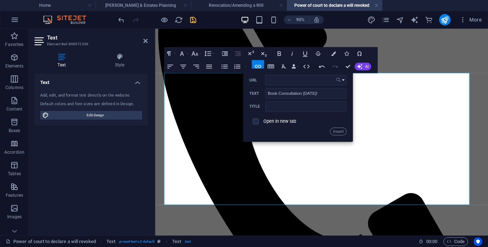
click at [341, 79] on icon "button" at bounding box center [338, 80] width 6 height 8
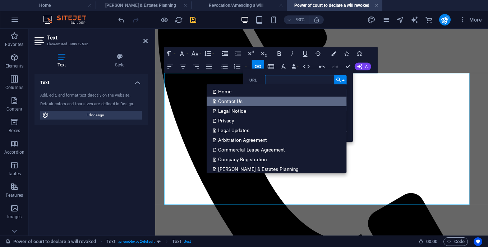
click at [234, 103] on p "Contact Us" at bounding box center [228, 102] width 31 height 10
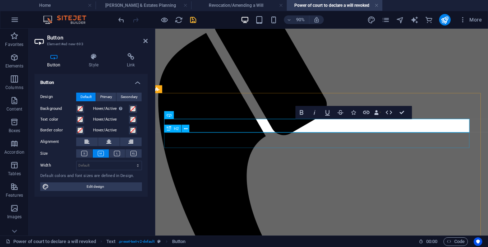
scroll to position [125, 3]
drag, startPoint x: 341, startPoint y: 146, endPoint x: 210, endPoint y: 258, distance: 171.8
drag, startPoint x: 183, startPoint y: 118, endPoint x: 171, endPoint y: 118, distance: 11.9
click at [171, 118] on div "Button" at bounding box center [175, 115] width 23 height 8
click at [168, 118] on icon at bounding box center [169, 115] width 5 height 8
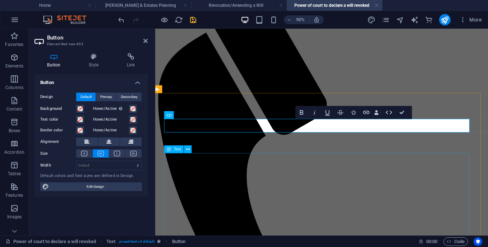
drag, startPoint x: 323, startPoint y: 147, endPoint x: 166, endPoint y: 181, distance: 160.7
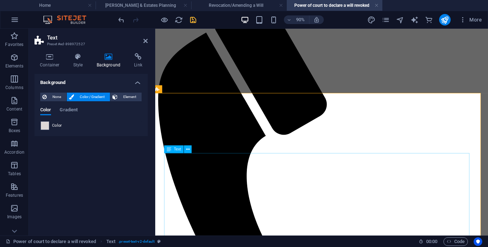
drag, startPoint x: 328, startPoint y: 146, endPoint x: 188, endPoint y: 245, distance: 172.1
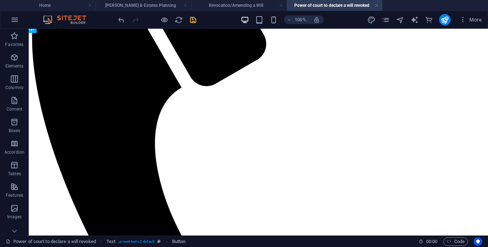
scroll to position [237, 3]
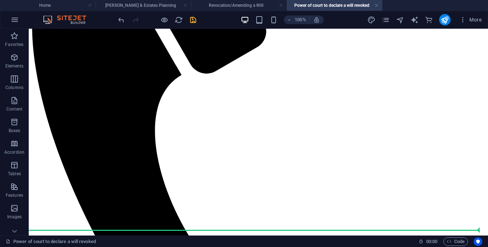
drag, startPoint x: 204, startPoint y: 145, endPoint x: 181, endPoint y: 231, distance: 89.2
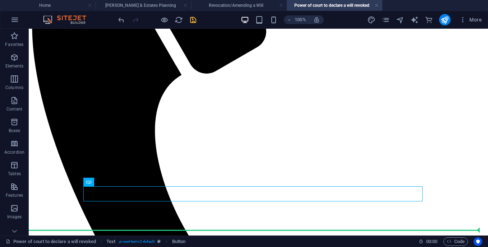
drag, startPoint x: 129, startPoint y: 214, endPoint x: 105, endPoint y: 232, distance: 29.5
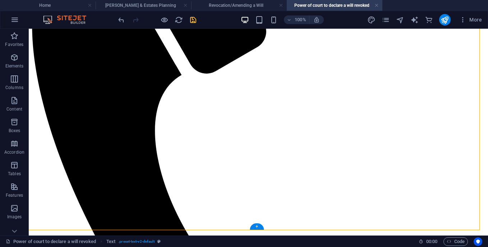
drag, startPoint x: 124, startPoint y: 213, endPoint x: 104, endPoint y: 226, distance: 23.4
click at [117, 184] on button at bounding box center [114, 182] width 9 height 9
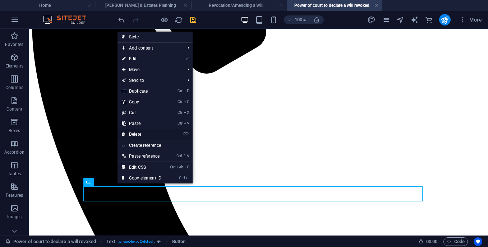
click at [135, 134] on link "⌦ Delete" at bounding box center [141, 134] width 48 height 11
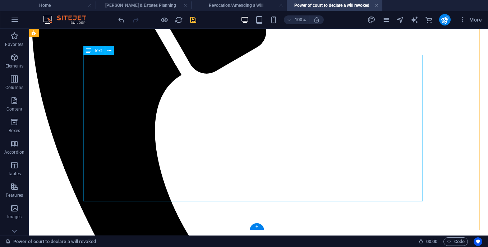
scroll to position [222, 3]
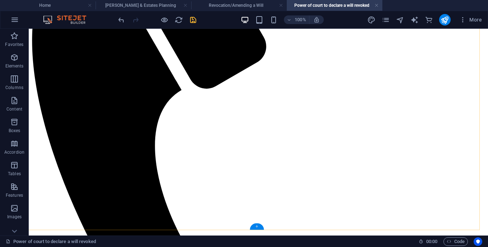
click at [258, 227] on div "+" at bounding box center [257, 226] width 14 height 6
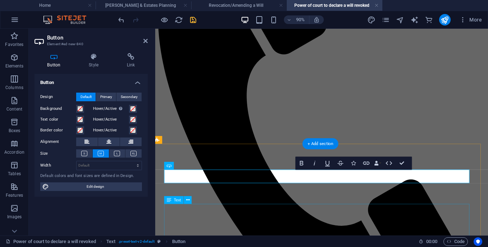
scroll to position [0, 3]
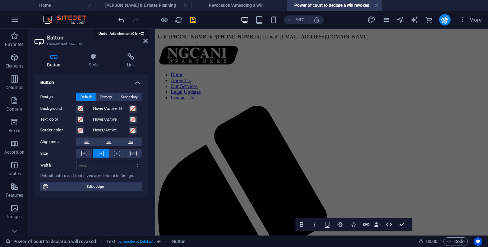
click at [120, 21] on icon "undo" at bounding box center [121, 20] width 8 height 8
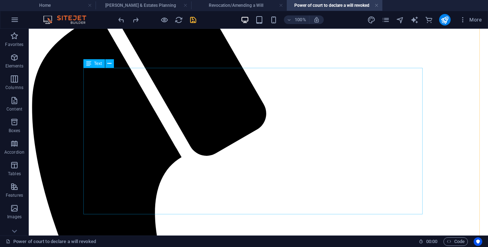
scroll to position [222, 3]
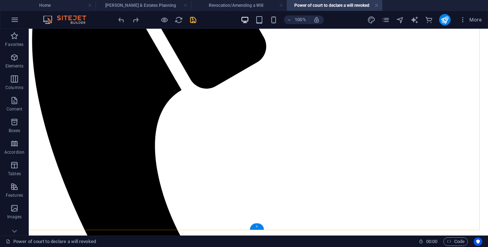
click at [258, 227] on div "+" at bounding box center [257, 226] width 14 height 6
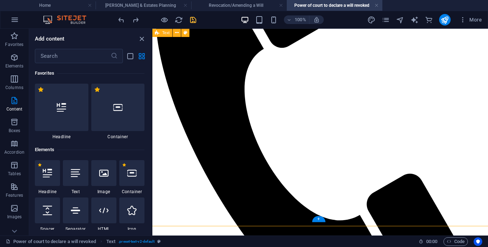
scroll to position [1257, 0]
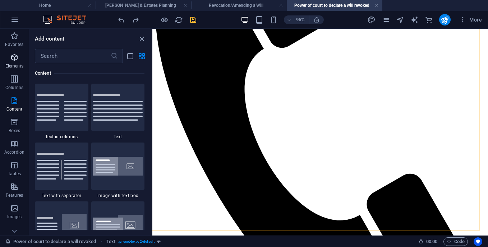
click at [13, 59] on icon "button" at bounding box center [14, 57] width 9 height 9
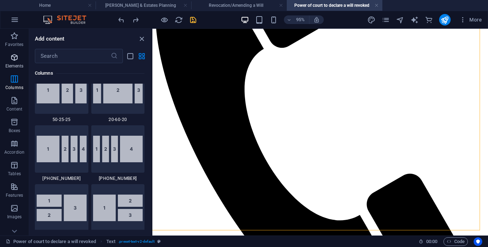
scroll to position [77, 0]
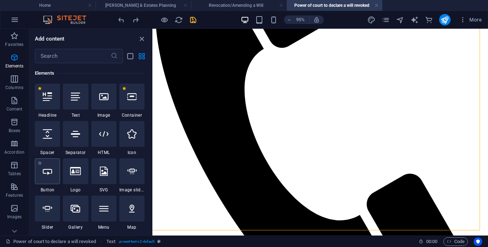
click at [47, 178] on div at bounding box center [47, 171] width 25 height 26
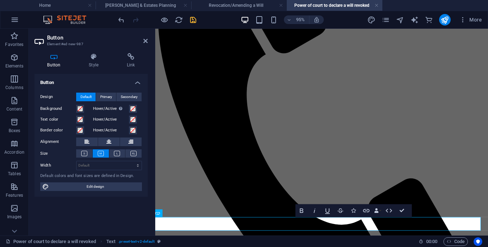
scroll to position [214, 3]
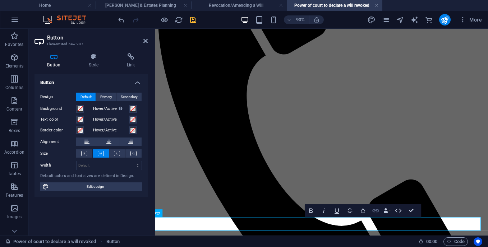
click at [372, 211] on icon "button" at bounding box center [375, 211] width 8 height 8
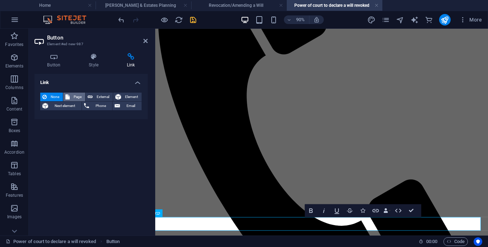
click at [78, 99] on span "Page" at bounding box center [77, 97] width 11 height 9
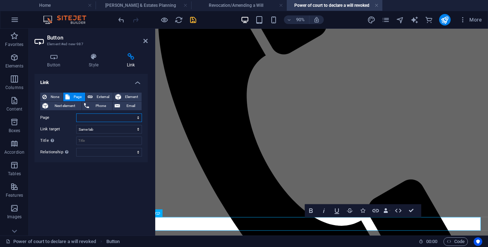
click at [136, 118] on select "Home Contact Us Legal Notice Privacy Legal Updates -- Arbitration Agreement -- …" at bounding box center [109, 118] width 66 height 9
select select "16"
click at [76, 114] on select "Home Contact Us Legal Notice Privacy Legal Updates -- Arbitration Agreement -- …" at bounding box center [109, 118] width 66 height 9
click at [193, 22] on icon "save" at bounding box center [193, 20] width 8 height 8
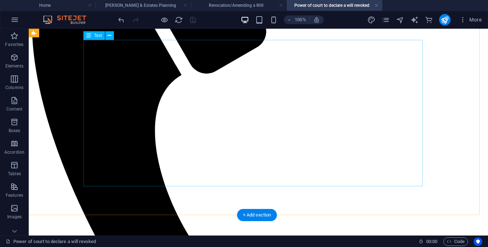
scroll to position [0, 3]
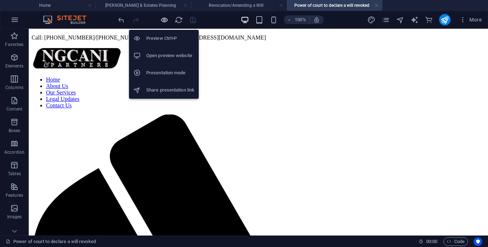
click at [161, 19] on icon "button" at bounding box center [164, 20] width 8 height 8
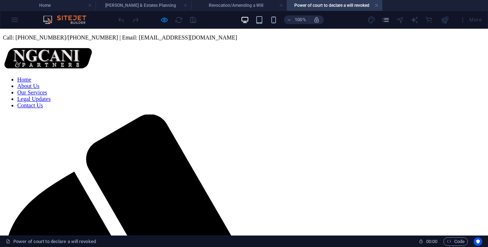
scroll to position [186, 3]
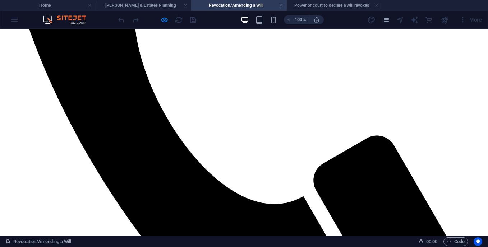
scroll to position [381, 0]
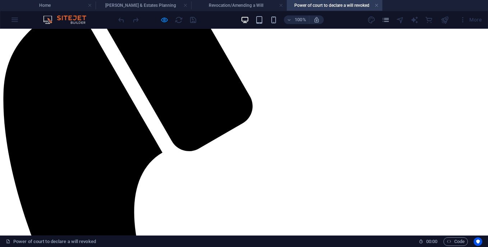
scroll to position [186, 0]
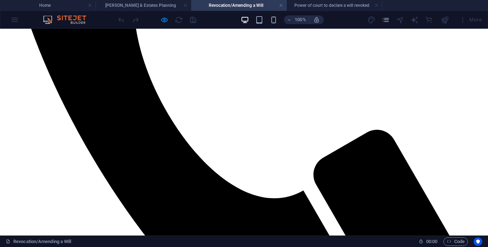
scroll to position [381, 0]
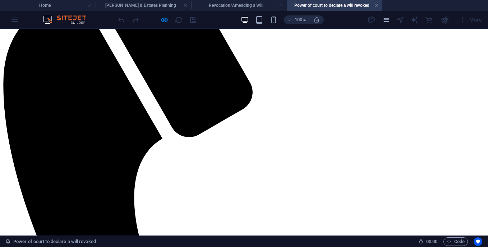
scroll to position [0, 0]
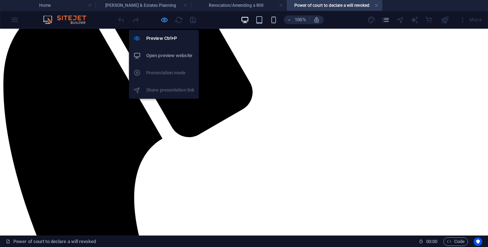
click at [164, 20] on icon "button" at bounding box center [164, 20] width 8 height 8
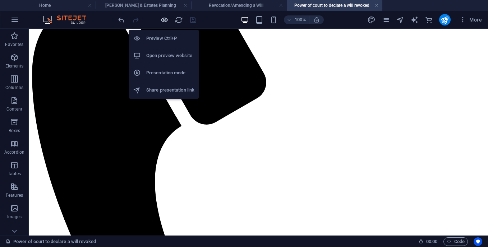
scroll to position [237, 0]
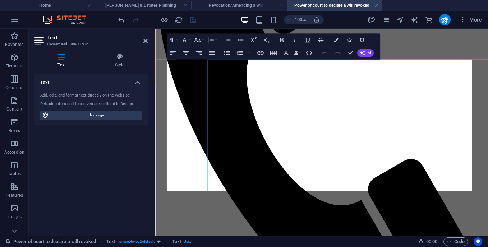
scroll to position [214, 0]
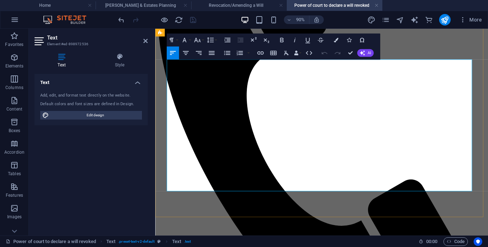
drag, startPoint x: 264, startPoint y: 203, endPoint x: 193, endPoint y: 203, distance: 71.5
drag, startPoint x: 191, startPoint y: 204, endPoint x: 265, endPoint y: 204, distance: 73.6
click at [262, 56] on icon "button" at bounding box center [260, 53] width 8 height 8
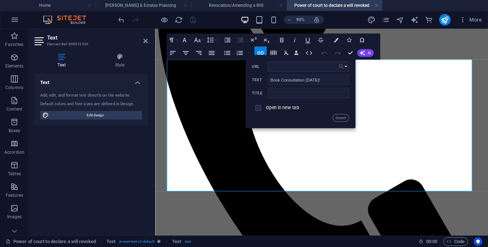
click at [344, 67] on icon "button" at bounding box center [341, 67] width 6 height 8
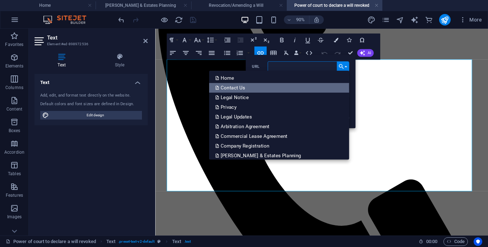
click at [227, 90] on p "Contact Us" at bounding box center [230, 88] width 31 height 10
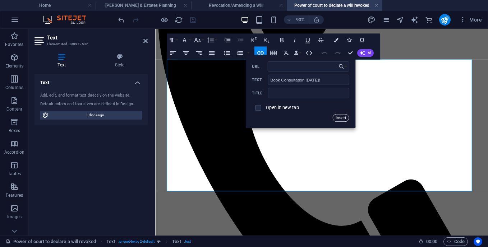
click at [338, 115] on button "Insert" at bounding box center [341, 118] width 16 height 8
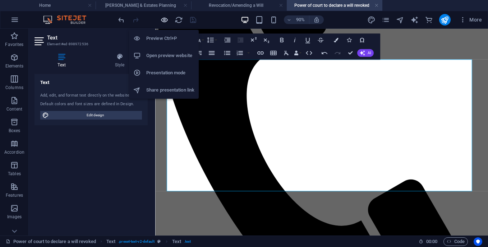
click at [164, 20] on icon "button" at bounding box center [164, 20] width 8 height 8
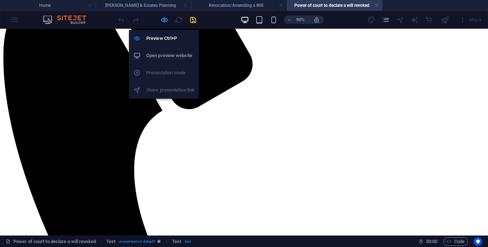
scroll to position [163, 0]
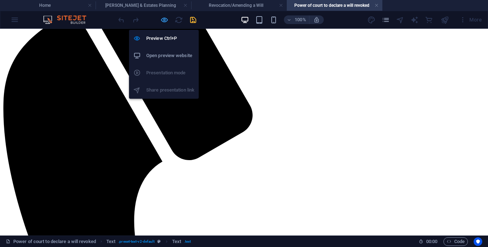
click at [163, 22] on icon "button" at bounding box center [164, 20] width 8 height 8
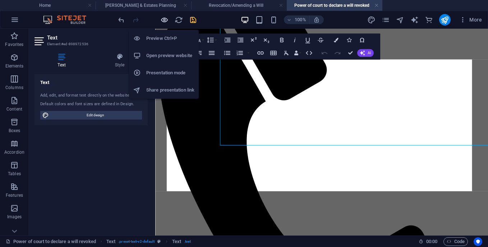
scroll to position [214, 0]
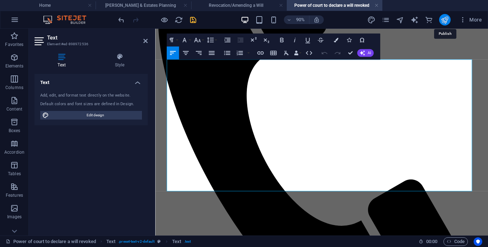
click at [446, 21] on icon "publish" at bounding box center [444, 20] width 8 height 8
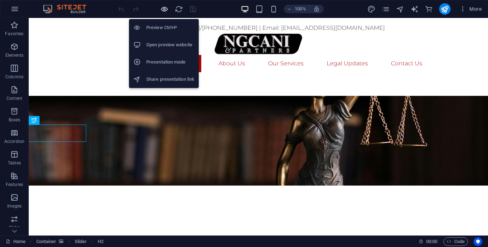
click at [162, 10] on icon "button" at bounding box center [164, 9] width 8 height 8
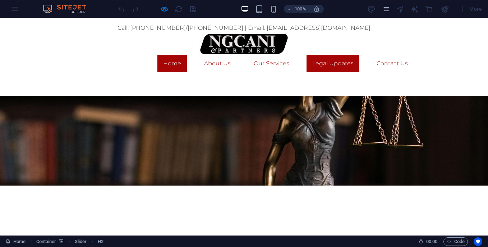
click at [334, 63] on link "Legal Updates" at bounding box center [332, 63] width 53 height 17
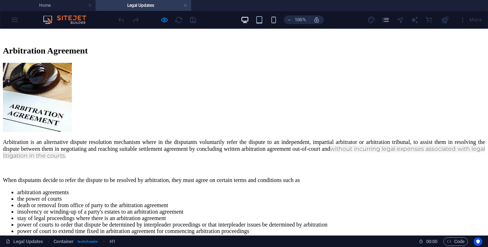
scroll to position [1325, 0]
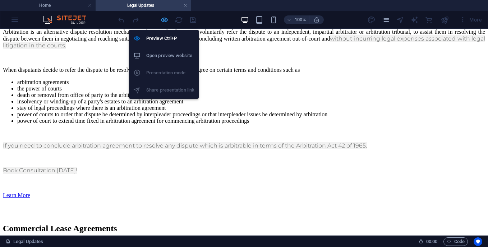
click at [165, 20] on icon "button" at bounding box center [164, 20] width 8 height 8
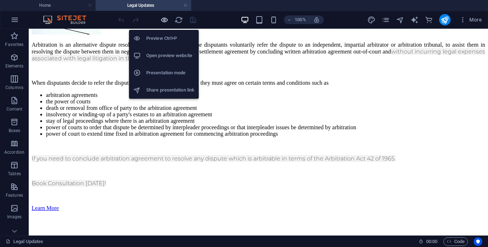
click at [165, 20] on icon "button" at bounding box center [164, 20] width 8 height 8
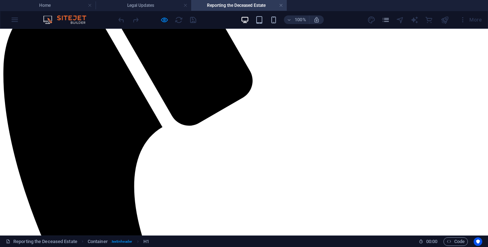
scroll to position [0, 0]
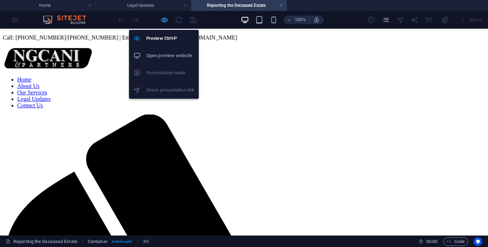
click at [163, 22] on icon "button" at bounding box center [164, 20] width 8 height 8
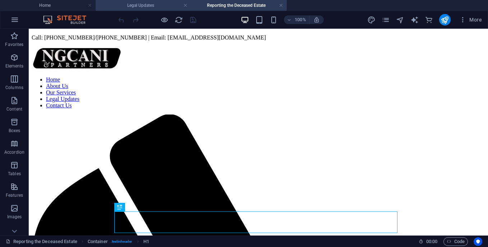
click at [150, 5] on h4 "Legal Updates" at bounding box center [144, 5] width 96 height 8
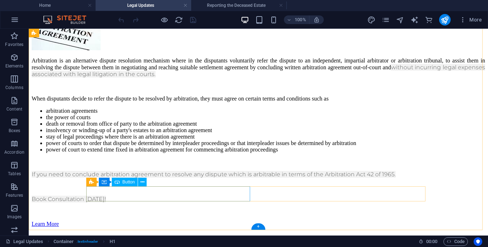
scroll to position [1376, 0]
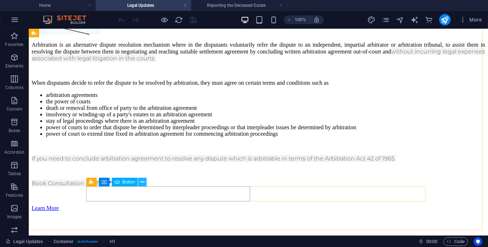
click at [142, 183] on icon at bounding box center [142, 183] width 4 height 8
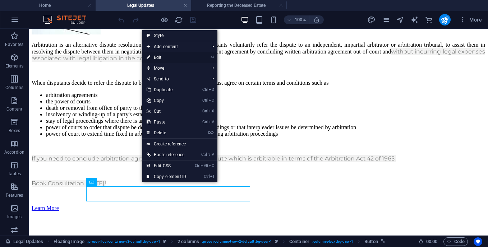
click at [155, 57] on link "⏎ Edit" at bounding box center [166, 57] width 48 height 11
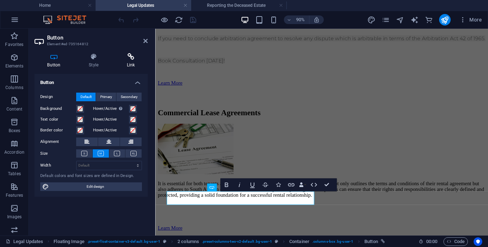
click at [135, 57] on icon at bounding box center [131, 56] width 34 height 7
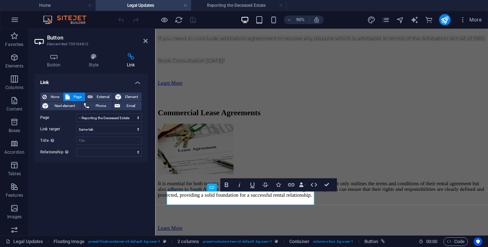
scroll to position [1353, 0]
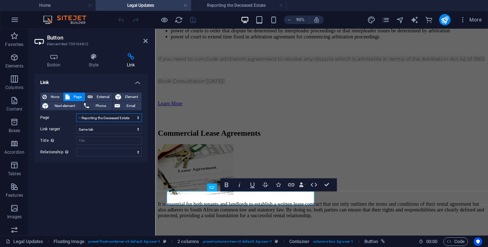
click at [138, 117] on select "Home Contact Us Legal Notice Privacy Legal Updates -- Arbitration Agreement -- …" at bounding box center [109, 118] width 66 height 9
select select "8"
click at [76, 114] on select "Home Contact Us Legal Notice Privacy Legal Updates -- Arbitration Agreement -- …" at bounding box center [109, 118] width 66 height 9
click at [190, 21] on icon "save" at bounding box center [193, 20] width 8 height 8
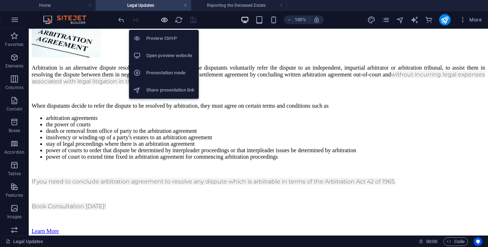
click at [164, 18] on icon "button" at bounding box center [164, 20] width 8 height 8
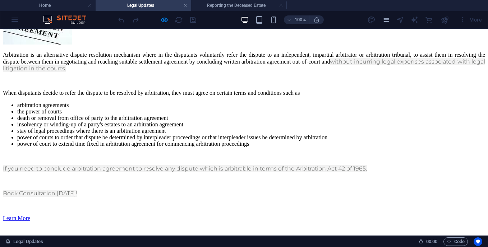
scroll to position [1325, 0]
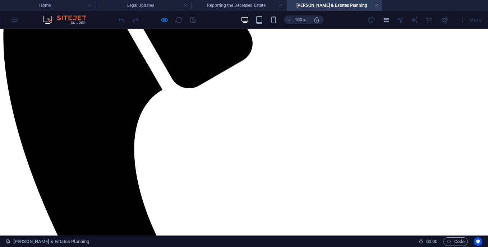
scroll to position [252, 0]
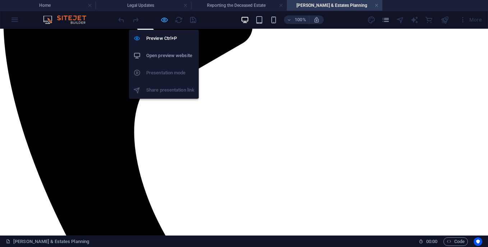
click at [166, 18] on icon "button" at bounding box center [164, 20] width 8 height 8
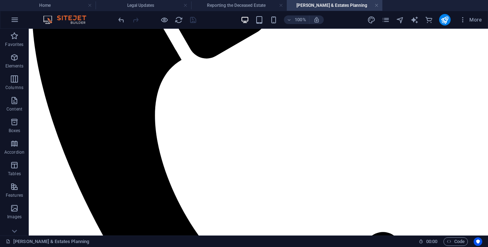
scroll to position [303, 0]
